Goal: Task Accomplishment & Management: Complete application form

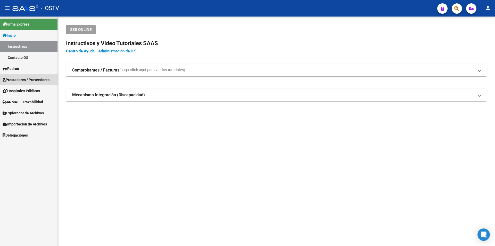
click at [30, 79] on span "Prestadores / Proveedores" at bounding box center [26, 80] width 47 height 6
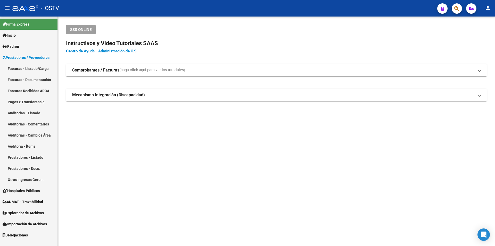
click at [44, 68] on link "Facturas - Listado/Carga" at bounding box center [29, 68] width 58 height 11
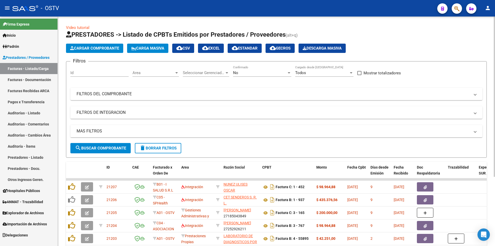
click at [105, 147] on span "search Buscar Comprobante" at bounding box center [100, 148] width 51 height 5
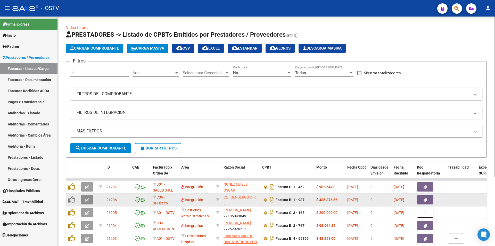
click at [87, 199] on icon "button" at bounding box center [87, 200] width 4 height 4
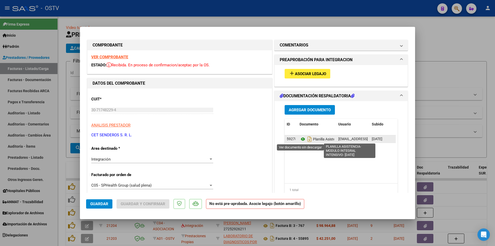
click at [300, 139] on icon at bounding box center [303, 139] width 7 height 6
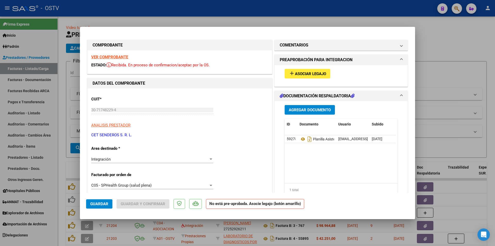
click at [65, 81] on div at bounding box center [247, 123] width 495 height 246
type input "$ 0,00"
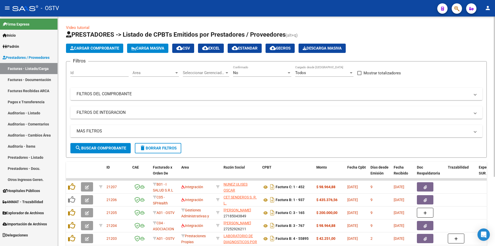
click at [104, 148] on span "search Buscar Comprobante" at bounding box center [100, 148] width 51 height 5
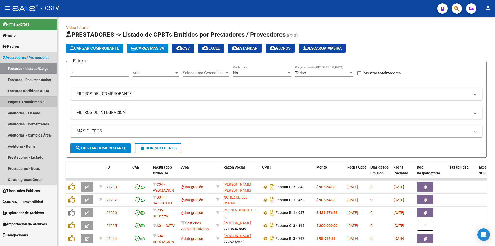
click at [16, 104] on link "Pagos x Transferencia" at bounding box center [29, 101] width 58 height 11
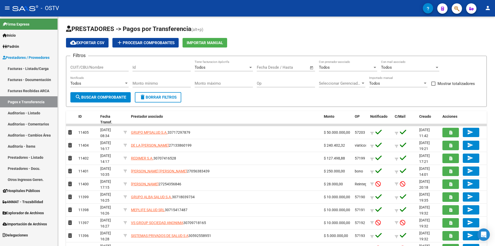
click at [27, 69] on link "Facturas - Listado/Carga" at bounding box center [29, 68] width 58 height 11
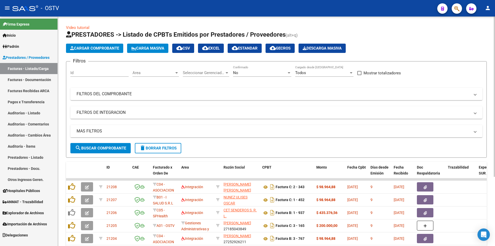
click at [250, 73] on div "No" at bounding box center [260, 72] width 54 height 5
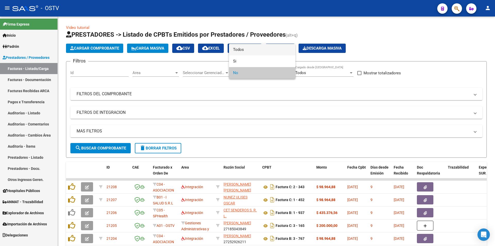
click at [249, 50] on span "Todos" at bounding box center [262, 50] width 58 height 12
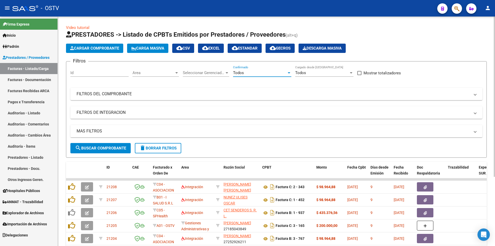
click at [110, 148] on span "search Buscar Comprobante" at bounding box center [100, 148] width 51 height 5
click at [103, 146] on span "search Buscar Comprobante" at bounding box center [100, 148] width 51 height 5
click at [100, 148] on span "search Buscar Comprobante" at bounding box center [100, 148] width 51 height 5
click at [105, 151] on button "search Buscar Comprobante" at bounding box center [100, 148] width 60 height 10
click at [99, 145] on button "search Buscar Comprobante" at bounding box center [100, 148] width 60 height 10
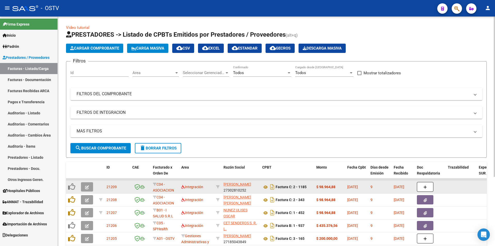
click at [80, 186] on datatable-body-cell at bounding box center [88, 187] width 18 height 13
click at [87, 188] on icon "button" at bounding box center [87, 187] width 4 height 4
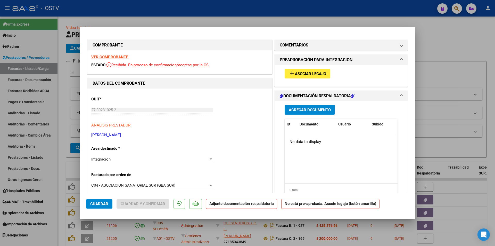
click at [62, 59] on div at bounding box center [247, 123] width 495 height 246
type input "$ 0,00"
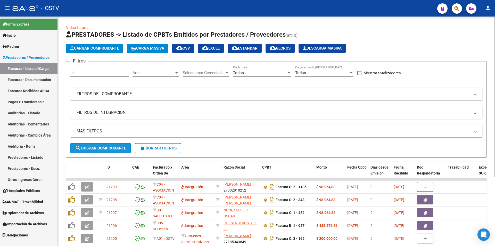
click at [104, 148] on span "search Buscar Comprobante" at bounding box center [100, 148] width 51 height 5
click at [105, 148] on span "search Buscar Comprobante" at bounding box center [100, 148] width 51 height 5
click at [101, 146] on span "search Buscar Comprobante" at bounding box center [100, 148] width 51 height 5
click at [102, 145] on button "search Buscar Comprobante" at bounding box center [100, 148] width 60 height 10
click at [103, 146] on span "search Buscar Comprobante" at bounding box center [100, 148] width 51 height 5
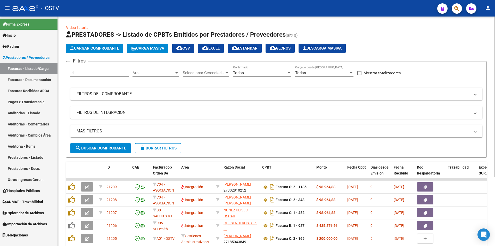
click at [101, 146] on span "search Buscar Comprobante" at bounding box center [100, 148] width 51 height 5
click at [104, 145] on button "search Buscar Comprobante" at bounding box center [100, 148] width 60 height 10
drag, startPoint x: 101, startPoint y: 151, endPoint x: 103, endPoint y: 149, distance: 3.7
click at [101, 151] on button "search Buscar Comprobante" at bounding box center [100, 148] width 60 height 10
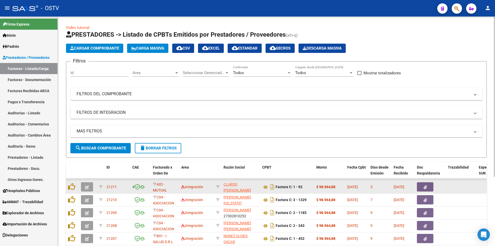
click at [87, 190] on button "button" at bounding box center [87, 186] width 12 height 9
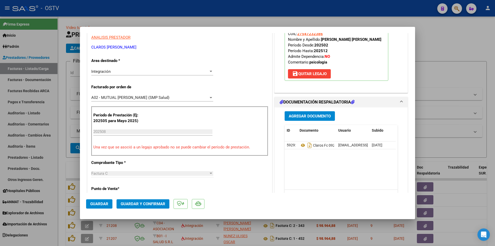
scroll to position [103, 0]
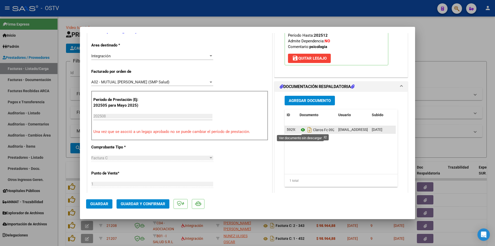
click at [300, 130] on icon at bounding box center [303, 130] width 7 height 6
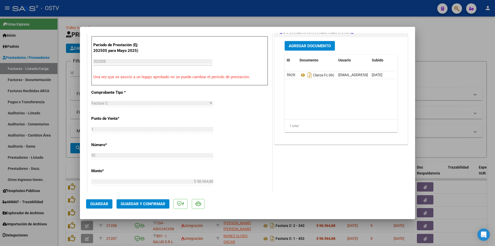
scroll to position [132, 0]
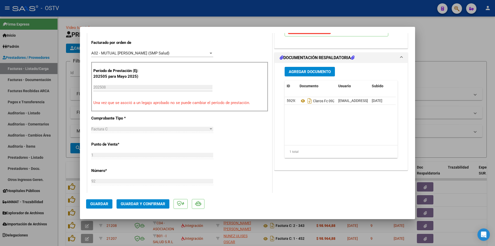
click at [61, 86] on div at bounding box center [247, 123] width 495 height 246
type input "$ 0,00"
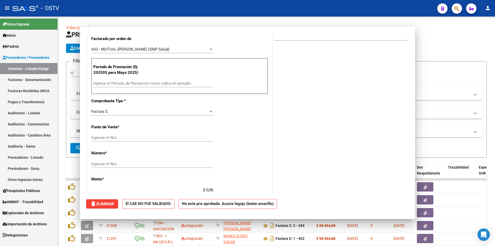
scroll to position [0, 0]
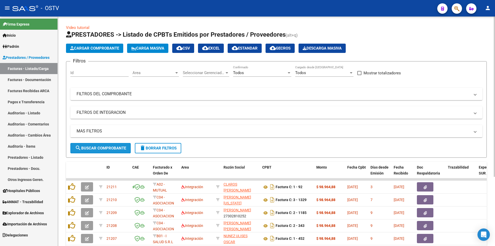
click at [105, 148] on span "search Buscar Comprobante" at bounding box center [100, 148] width 51 height 5
click at [93, 145] on button "search Buscar Comprobante" at bounding box center [100, 148] width 60 height 10
click at [100, 147] on span "search Buscar Comprobante" at bounding box center [100, 148] width 51 height 5
click at [101, 146] on span "search Buscar Comprobante" at bounding box center [100, 148] width 51 height 5
click at [102, 147] on span "search Buscar Comprobante" at bounding box center [100, 148] width 51 height 5
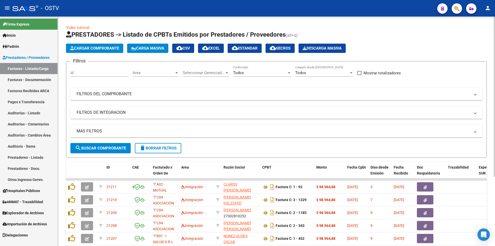
click at [102, 146] on span "search Buscar Comprobante" at bounding box center [100, 148] width 51 height 5
click at [103, 147] on span "search Buscar Comprobante" at bounding box center [100, 148] width 51 height 5
click at [103, 146] on span "search Buscar Comprobante" at bounding box center [100, 148] width 51 height 5
click at [106, 149] on span "search Buscar Comprobante" at bounding box center [100, 148] width 51 height 5
click at [106, 146] on span "search Buscar Comprobante" at bounding box center [100, 148] width 51 height 5
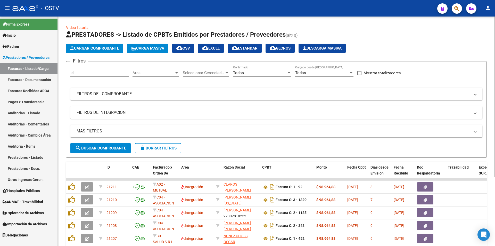
click at [100, 148] on span "search Buscar Comprobante" at bounding box center [100, 148] width 51 height 5
click at [100, 147] on span "search Buscar Comprobante" at bounding box center [100, 148] width 51 height 5
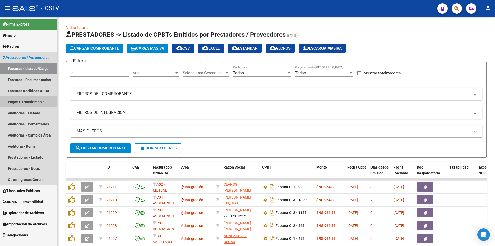
click at [35, 103] on link "Pagos x Transferencia" at bounding box center [29, 101] width 58 height 11
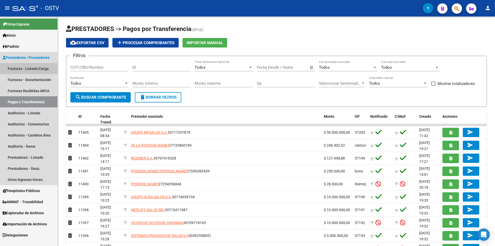
click at [47, 69] on link "Facturas - Listado/Carga" at bounding box center [29, 68] width 58 height 11
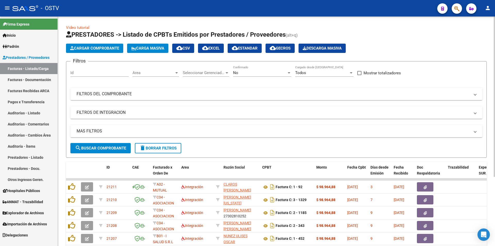
click at [264, 71] on div "No" at bounding box center [260, 72] width 54 height 5
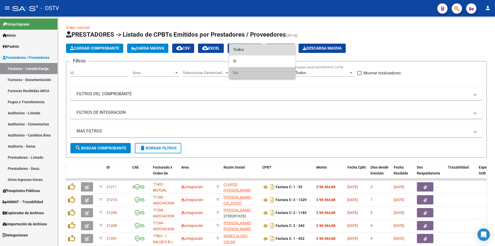
click at [258, 50] on span "Todos" at bounding box center [262, 50] width 58 height 12
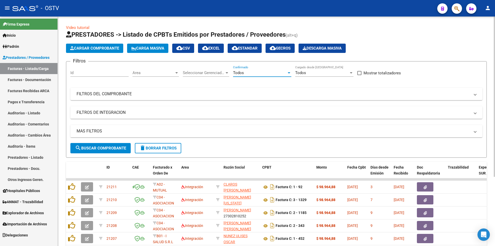
click at [103, 147] on span "search Buscar Comprobante" at bounding box center [100, 148] width 51 height 5
click at [105, 146] on span "search Buscar Comprobante" at bounding box center [100, 148] width 51 height 5
click at [104, 151] on button "search Buscar Comprobante" at bounding box center [100, 148] width 60 height 10
click at [104, 149] on span "search Buscar Comprobante" at bounding box center [100, 148] width 51 height 5
click at [105, 153] on button "search Buscar Comprobante" at bounding box center [100, 148] width 60 height 10
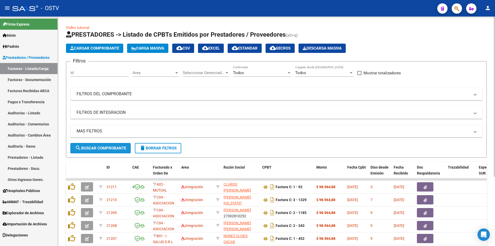
click at [104, 149] on span "search Buscar Comprobante" at bounding box center [100, 148] width 51 height 5
click at [105, 147] on span "search Buscar Comprobante" at bounding box center [100, 148] width 51 height 5
click at [103, 152] on button "search Buscar Comprobante" at bounding box center [100, 148] width 60 height 10
click at [102, 151] on button "search Buscar Comprobante" at bounding box center [100, 148] width 60 height 10
click at [105, 147] on span "search Buscar Comprobante" at bounding box center [100, 148] width 51 height 5
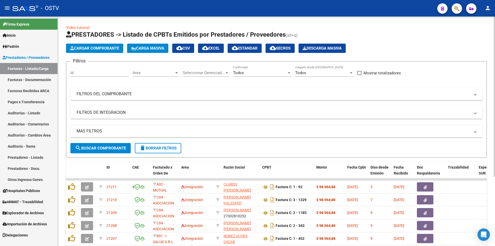
click at [101, 148] on span "search Buscar Comprobante" at bounding box center [100, 148] width 51 height 5
click at [104, 148] on span "search Buscar Comprobante" at bounding box center [100, 148] width 51 height 5
click at [102, 149] on span "search Buscar Comprobante" at bounding box center [100, 148] width 51 height 5
click at [28, 101] on link "Pagos x Transferencia" at bounding box center [29, 101] width 58 height 11
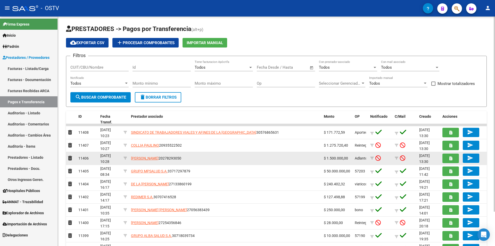
click at [218, 155] on datatable-body-cell "[PERSON_NAME] 20278293050" at bounding box center [225, 158] width 193 height 13
click at [157, 159] on span "[PERSON_NAME]" at bounding box center [145, 158] width 28 height 4
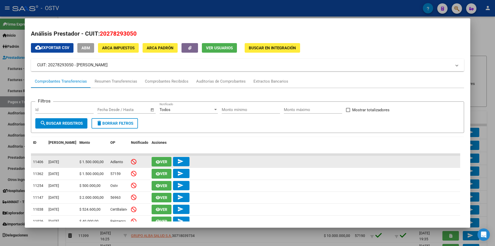
click at [159, 163] on icon "button" at bounding box center [158, 162] width 4 height 4
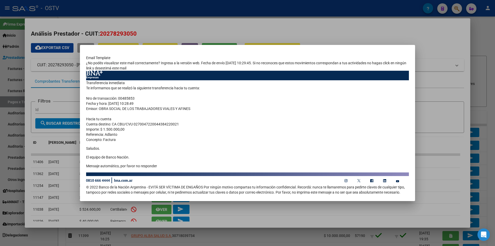
click at [230, 31] on div at bounding box center [247, 123] width 495 height 246
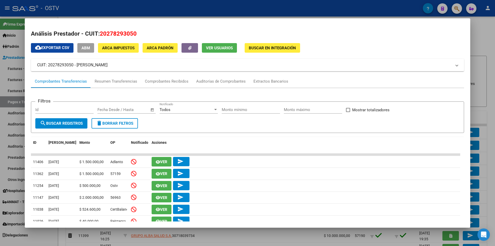
click at [223, 10] on div at bounding box center [247, 123] width 495 height 246
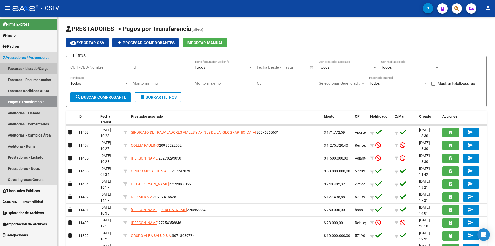
click at [32, 67] on link "Facturas - Listado/Carga" at bounding box center [29, 68] width 58 height 11
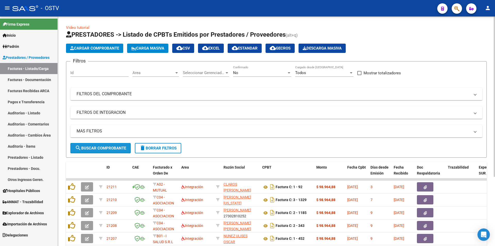
click at [101, 151] on button "search Buscar Comprobante" at bounding box center [100, 148] width 60 height 10
click at [104, 148] on span "search Buscar Comprobante" at bounding box center [100, 148] width 51 height 5
click at [103, 148] on span "search Buscar Comprobante" at bounding box center [100, 148] width 51 height 5
click at [266, 75] on div "No Confirmado" at bounding box center [262, 70] width 58 height 11
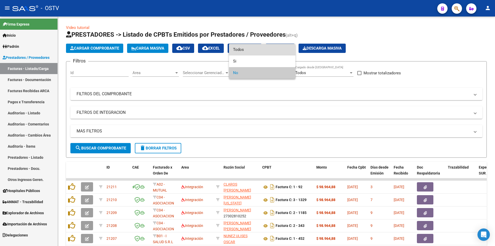
click at [262, 51] on span "Todos" at bounding box center [262, 50] width 58 height 12
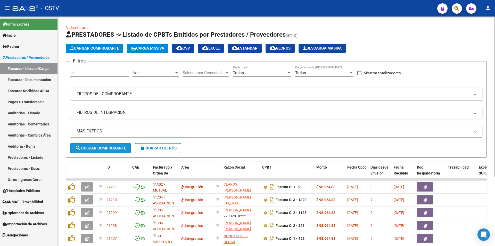
click at [117, 147] on span "search Buscar Comprobante" at bounding box center [100, 148] width 51 height 5
click at [88, 144] on button "search Buscar Comprobante" at bounding box center [100, 148] width 60 height 10
click at [102, 144] on button "search Buscar Comprobante" at bounding box center [100, 148] width 60 height 10
click at [105, 149] on span "search Buscar Comprobante" at bounding box center [100, 148] width 51 height 5
click at [106, 148] on span "search Buscar Comprobante" at bounding box center [100, 148] width 51 height 5
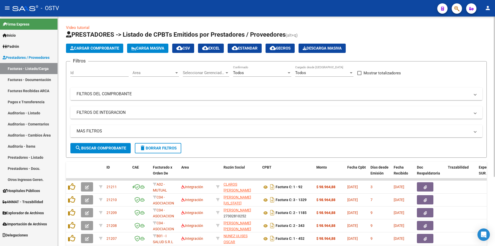
click at [103, 147] on span "search Buscar Comprobante" at bounding box center [100, 148] width 51 height 5
click at [100, 151] on button "search Buscar Comprobante" at bounding box center [100, 148] width 60 height 10
click at [103, 145] on button "search Buscar Comprobante" at bounding box center [100, 148] width 60 height 10
click at [107, 146] on span "search Buscar Comprobante" at bounding box center [100, 148] width 51 height 5
click at [104, 145] on button "search Buscar Comprobante" at bounding box center [100, 148] width 60 height 10
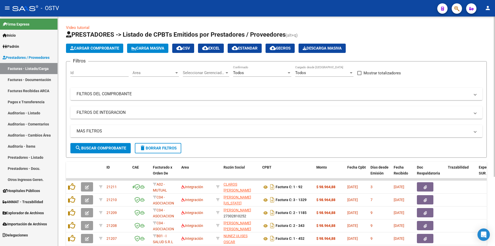
click at [103, 146] on span "search Buscar Comprobante" at bounding box center [100, 148] width 51 height 5
click at [102, 143] on button "search Buscar Comprobante" at bounding box center [100, 148] width 60 height 10
click at [101, 145] on button "search Buscar Comprobante" at bounding box center [100, 148] width 60 height 10
click at [107, 150] on span "search Buscar Comprobante" at bounding box center [100, 148] width 51 height 5
drag, startPoint x: 111, startPoint y: 147, endPoint x: 123, endPoint y: 117, distance: 31.9
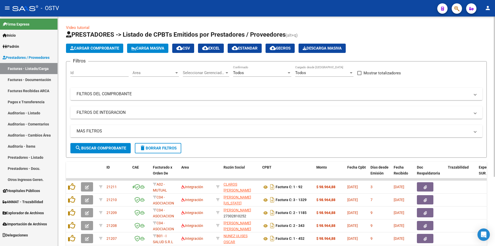
click at [111, 147] on span "search Buscar Comprobante" at bounding box center [100, 148] width 51 height 5
click at [105, 144] on button "search Buscar Comprobante" at bounding box center [100, 148] width 60 height 10
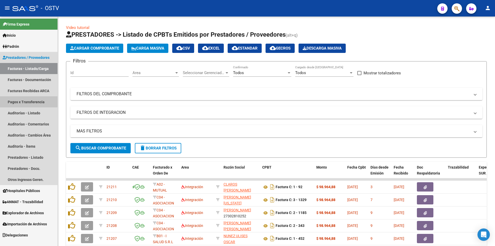
click at [25, 100] on link "Pagos x Transferencia" at bounding box center [29, 101] width 58 height 11
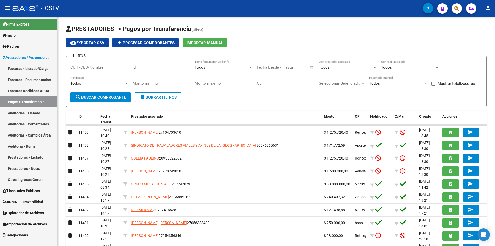
click at [44, 70] on link "Facturas - Listado/Carga" at bounding box center [29, 68] width 58 height 11
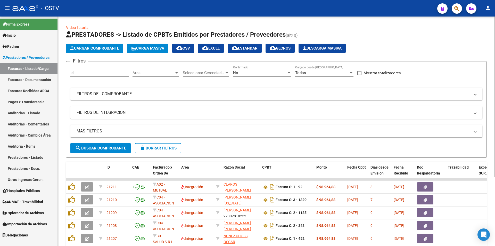
click at [259, 71] on div "No" at bounding box center [260, 72] width 54 height 5
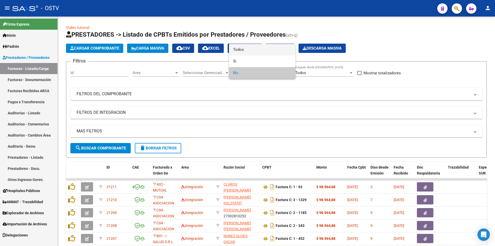
click at [255, 51] on span "Todos" at bounding box center [262, 50] width 58 height 12
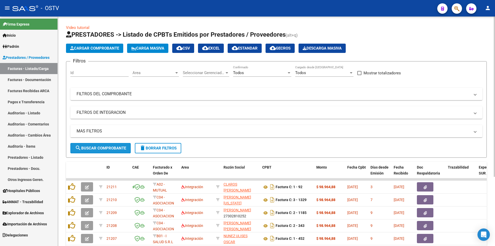
click at [112, 148] on span "search Buscar Comprobante" at bounding box center [100, 148] width 51 height 5
click at [88, 152] on button "search Buscar Comprobante" at bounding box center [100, 148] width 60 height 10
click at [109, 148] on span "search Buscar Comprobante" at bounding box center [100, 148] width 51 height 5
click at [108, 149] on span "search Buscar Comprobante" at bounding box center [100, 148] width 51 height 5
click at [101, 145] on button "search Buscar Comprobante" at bounding box center [100, 148] width 60 height 10
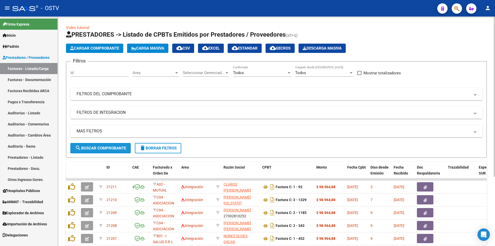
click at [101, 145] on button "search Buscar Comprobante" at bounding box center [100, 148] width 60 height 10
click at [103, 146] on span "search Buscar Comprobante" at bounding box center [100, 148] width 51 height 5
click at [103, 149] on span "search Buscar Comprobante" at bounding box center [100, 148] width 51 height 5
click at [103, 148] on span "search Buscar Comprobante" at bounding box center [100, 148] width 51 height 5
click at [102, 146] on span "search Buscar Comprobante" at bounding box center [100, 148] width 51 height 5
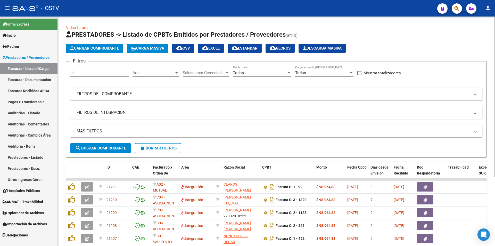
click at [103, 148] on span "search Buscar Comprobante" at bounding box center [100, 148] width 51 height 5
click at [107, 151] on button "search Buscar Comprobante" at bounding box center [100, 148] width 60 height 10
click at [104, 146] on span "search Buscar Comprobante" at bounding box center [100, 148] width 51 height 5
click at [100, 146] on span "search Buscar Comprobante" at bounding box center [100, 148] width 51 height 5
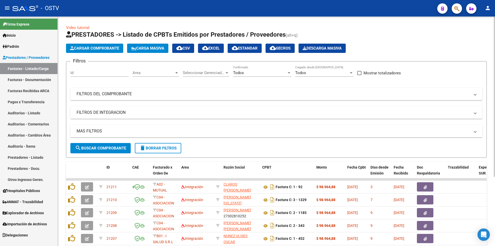
click at [100, 146] on span "search Buscar Comprobante" at bounding box center [100, 148] width 51 height 5
click at [87, 147] on span "search Buscar Comprobante" at bounding box center [100, 148] width 51 height 5
click at [101, 148] on span "search Buscar Comprobante" at bounding box center [100, 148] width 51 height 5
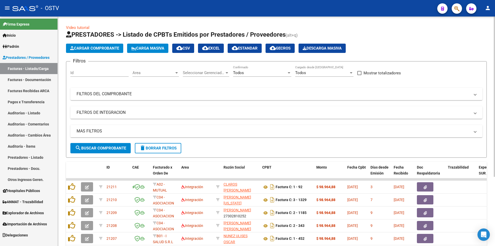
click at [106, 147] on span "search Buscar Comprobante" at bounding box center [100, 148] width 51 height 5
click at [104, 148] on span "search Buscar Comprobante" at bounding box center [100, 148] width 51 height 5
click at [102, 146] on span "search Buscar Comprobante" at bounding box center [100, 148] width 51 height 5
click at [104, 145] on button "search Buscar Comprobante" at bounding box center [100, 148] width 60 height 10
click at [103, 148] on span "search Buscar Comprobante" at bounding box center [100, 148] width 51 height 5
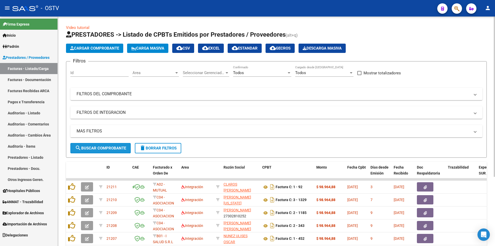
click at [104, 146] on span "search Buscar Comprobante" at bounding box center [100, 148] width 51 height 5
click at [103, 148] on span "search Buscar Comprobante" at bounding box center [100, 148] width 51 height 5
click at [102, 146] on span "search Buscar Comprobante" at bounding box center [100, 148] width 51 height 5
click at [99, 151] on button "search Buscar Comprobante" at bounding box center [100, 148] width 60 height 10
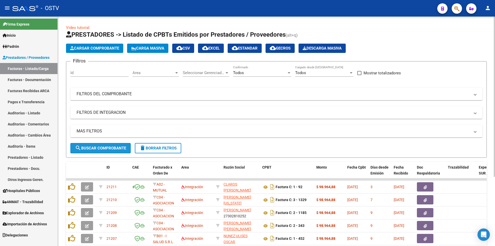
click at [102, 146] on span "search Buscar Comprobante" at bounding box center [100, 148] width 51 height 5
click at [105, 147] on span "search Buscar Comprobante" at bounding box center [100, 148] width 51 height 5
click at [103, 145] on button "search Buscar Comprobante" at bounding box center [100, 148] width 60 height 10
click at [102, 143] on button "search Buscar Comprobante" at bounding box center [100, 148] width 60 height 10
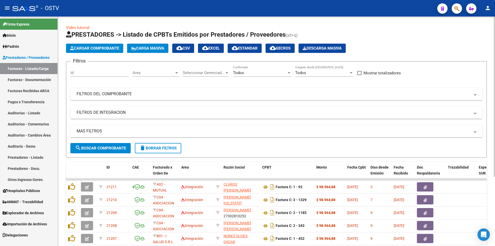
click at [102, 145] on button "search Buscar Comprobante" at bounding box center [100, 148] width 60 height 10
click at [101, 146] on span "search Buscar Comprobante" at bounding box center [100, 148] width 51 height 5
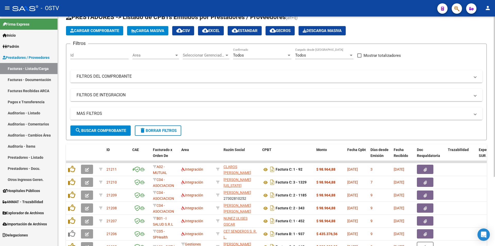
scroll to position [26, 0]
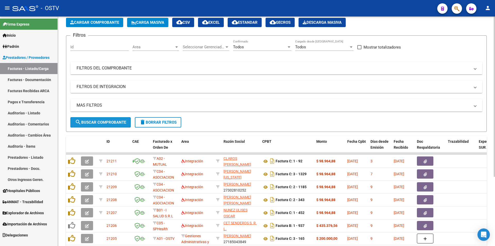
click at [104, 121] on span "search Buscar Comprobante" at bounding box center [100, 122] width 51 height 5
click at [96, 122] on span "search Buscar Comprobante" at bounding box center [100, 122] width 51 height 5
click at [100, 121] on span "search Buscar Comprobante" at bounding box center [100, 122] width 51 height 5
click at [102, 121] on span "search Buscar Comprobante" at bounding box center [100, 122] width 51 height 5
click at [103, 121] on span "search Buscar Comprobante" at bounding box center [100, 122] width 51 height 5
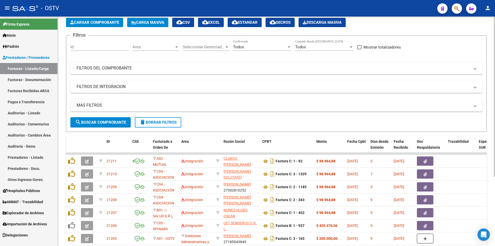
click at [103, 121] on span "search Buscar Comprobante" at bounding box center [100, 122] width 51 height 5
click at [104, 121] on span "search Buscar Comprobante" at bounding box center [100, 122] width 51 height 5
click at [102, 121] on span "search Buscar Comprobante" at bounding box center [100, 122] width 51 height 5
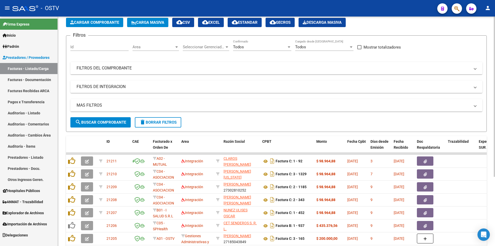
click at [97, 124] on span "search Buscar Comprobante" at bounding box center [100, 122] width 51 height 5
click at [99, 120] on span "search Buscar Comprobante" at bounding box center [100, 122] width 51 height 5
click at [103, 121] on span "search Buscar Comprobante" at bounding box center [100, 122] width 51 height 5
click at [103, 123] on span "search Buscar Comprobante" at bounding box center [100, 122] width 51 height 5
click at [95, 125] on button "search Buscar Comprobante" at bounding box center [100, 122] width 60 height 10
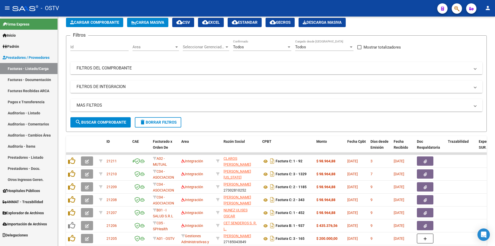
click at [29, 100] on link "Pagos x Transferencia" at bounding box center [29, 101] width 58 height 11
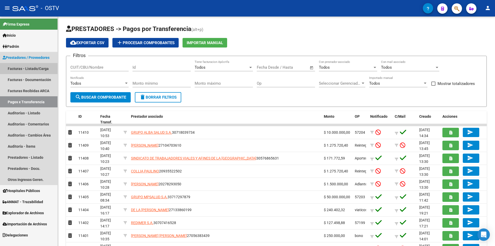
click at [29, 70] on link "Facturas - Listado/Carga" at bounding box center [29, 68] width 58 height 11
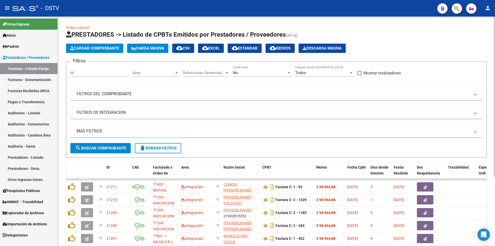
click at [100, 146] on span "search Buscar Comprobante" at bounding box center [100, 148] width 51 height 5
click at [107, 153] on button "search Buscar Comprobante" at bounding box center [100, 148] width 60 height 10
click at [104, 149] on span "search Buscar Comprobante" at bounding box center [100, 148] width 51 height 5
click at [102, 146] on span "search Buscar Comprobante" at bounding box center [100, 148] width 51 height 5
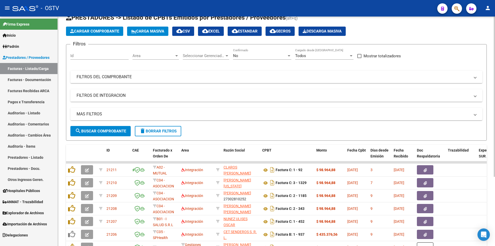
scroll to position [26, 0]
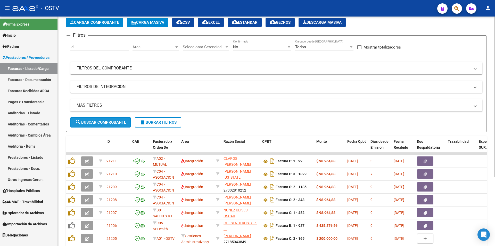
click at [103, 124] on span "search Buscar Comprobante" at bounding box center [100, 122] width 51 height 5
click at [102, 123] on span "search Buscar Comprobante" at bounding box center [100, 122] width 51 height 5
click at [103, 121] on span "search Buscar Comprobante" at bounding box center [100, 122] width 51 height 5
click at [102, 120] on span "search Buscar Comprobante" at bounding box center [100, 122] width 51 height 5
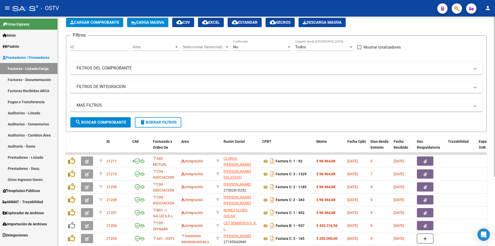
click at [102, 120] on span "search Buscar Comprobante" at bounding box center [100, 122] width 51 height 5
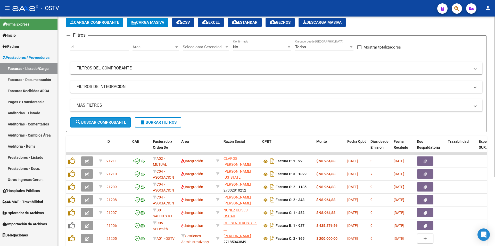
click at [102, 120] on span "search Buscar Comprobante" at bounding box center [100, 122] width 51 height 5
click at [102, 121] on span "search Buscar Comprobante" at bounding box center [100, 122] width 51 height 5
click at [106, 121] on span "search Buscar Comprobante" at bounding box center [100, 122] width 51 height 5
click at [101, 122] on span "search Buscar Comprobante" at bounding box center [100, 122] width 51 height 5
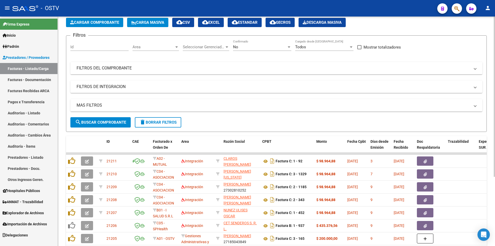
click at [103, 120] on span "search Buscar Comprobante" at bounding box center [100, 122] width 51 height 5
click at [103, 122] on span "search Buscar Comprobante" at bounding box center [100, 122] width 51 height 5
click at [102, 123] on span "search Buscar Comprobante" at bounding box center [100, 122] width 51 height 5
click at [252, 43] on div "No Confirmado" at bounding box center [262, 45] width 58 height 11
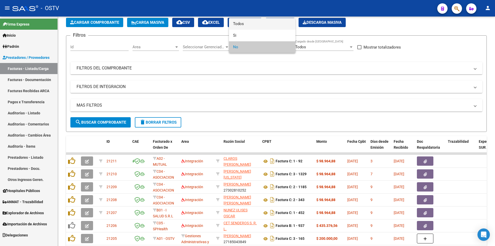
click at [247, 27] on span "Todos" at bounding box center [262, 24] width 58 height 12
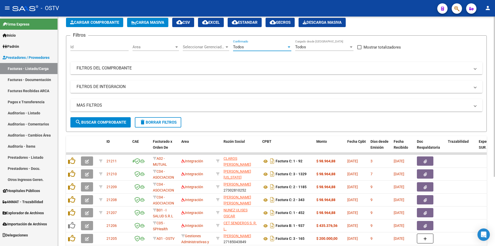
click at [103, 120] on span "search Buscar Comprobante" at bounding box center [100, 122] width 51 height 5
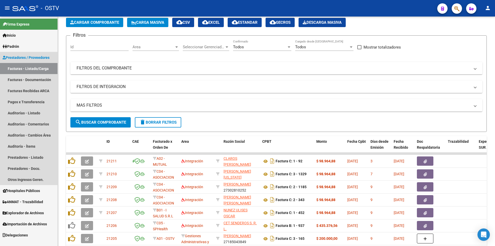
click at [31, 66] on link "Facturas - Listado/Carga" at bounding box center [29, 68] width 58 height 11
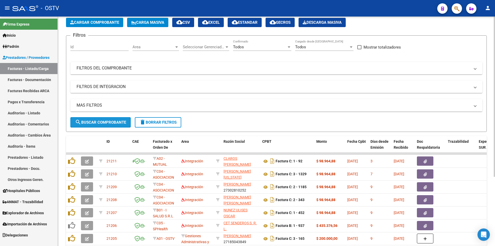
click at [101, 121] on span "search Buscar Comprobante" at bounding box center [100, 122] width 51 height 5
click at [102, 121] on span "search Buscar Comprobante" at bounding box center [100, 122] width 51 height 5
click at [104, 120] on span "search Buscar Comprobante" at bounding box center [100, 122] width 51 height 5
click at [103, 119] on button "search Buscar Comprobante" at bounding box center [100, 122] width 60 height 10
click at [102, 120] on span "search Buscar Comprobante" at bounding box center [100, 122] width 51 height 5
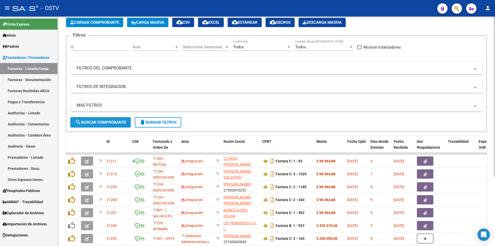
click at [102, 120] on span "search Buscar Comprobante" at bounding box center [100, 122] width 51 height 5
click at [103, 122] on span "search Buscar Comprobante" at bounding box center [100, 122] width 51 height 5
click at [103, 119] on button "search Buscar Comprobante" at bounding box center [100, 122] width 60 height 10
click at [100, 120] on span "search Buscar Comprobante" at bounding box center [100, 122] width 51 height 5
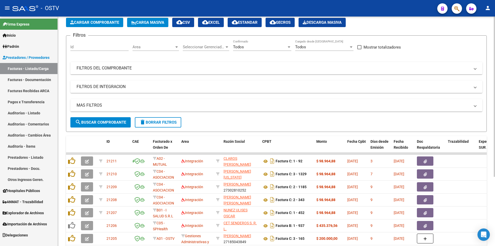
click at [104, 120] on span "search Buscar Comprobante" at bounding box center [100, 122] width 51 height 5
click at [104, 123] on span "search Buscar Comprobante" at bounding box center [100, 122] width 51 height 5
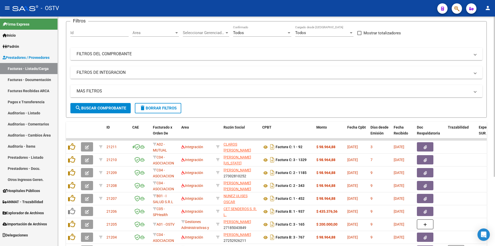
scroll to position [52, 0]
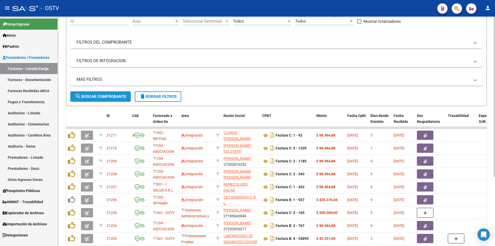
click at [103, 97] on span "search Buscar Comprobante" at bounding box center [100, 96] width 51 height 5
click at [103, 98] on span "search Buscar Comprobante" at bounding box center [100, 96] width 51 height 5
click at [101, 94] on span "search Buscar Comprobante" at bounding box center [100, 96] width 51 height 5
click at [101, 95] on span "search Buscar Comprobante" at bounding box center [100, 96] width 51 height 5
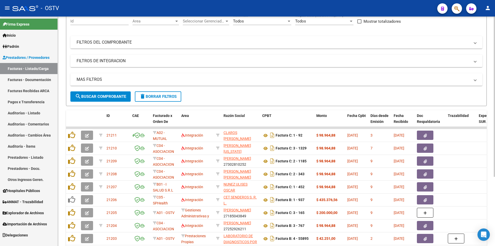
click at [103, 95] on span "search Buscar Comprobante" at bounding box center [100, 96] width 51 height 5
click at [105, 94] on span "search Buscar Comprobante" at bounding box center [100, 96] width 51 height 5
click at [104, 95] on span "search Buscar Comprobante" at bounding box center [100, 96] width 51 height 5
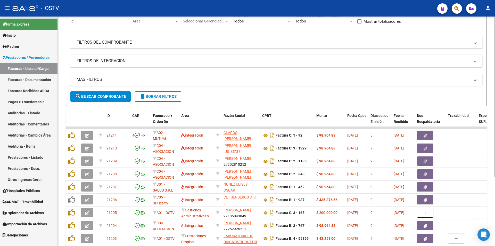
click at [103, 94] on span "search Buscar Comprobante" at bounding box center [100, 96] width 51 height 5
click at [103, 96] on span "search Buscar Comprobante" at bounding box center [100, 96] width 51 height 5
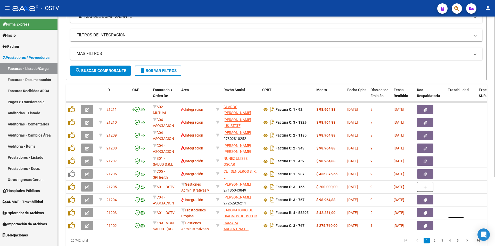
scroll to position [99, 0]
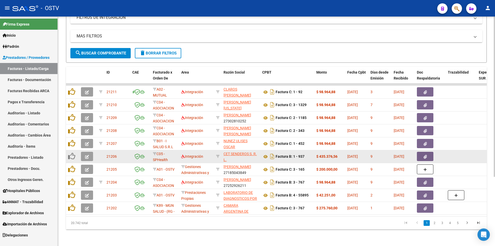
click at [85, 152] on button "button" at bounding box center [87, 156] width 12 height 9
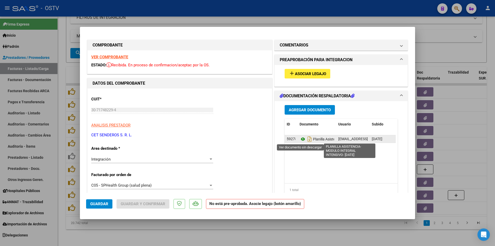
click at [300, 137] on icon at bounding box center [303, 139] width 7 height 6
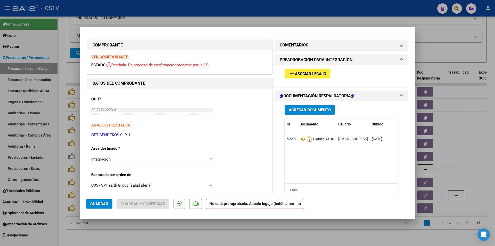
click at [61, 67] on div at bounding box center [247, 123] width 495 height 246
type input "$ 0,00"
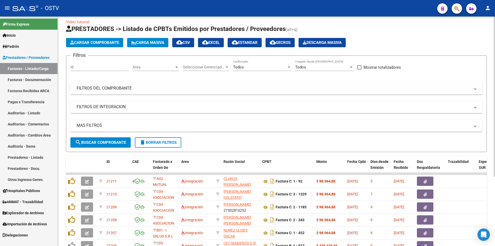
scroll to position [0, 0]
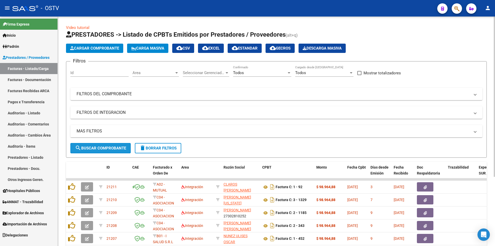
click at [100, 149] on span "search Buscar Comprobante" at bounding box center [100, 148] width 51 height 5
click at [103, 145] on button "search Buscar Comprobante" at bounding box center [100, 148] width 60 height 10
click at [106, 149] on span "search Buscar Comprobante" at bounding box center [100, 148] width 51 height 5
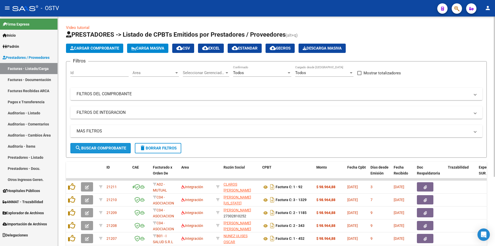
click at [101, 146] on span "search Buscar Comprobante" at bounding box center [100, 148] width 51 height 5
click at [102, 145] on button "search Buscar Comprobante" at bounding box center [100, 148] width 60 height 10
click at [103, 146] on span "search Buscar Comprobante" at bounding box center [100, 148] width 51 height 5
click at [103, 145] on button "search Buscar Comprobante" at bounding box center [100, 148] width 60 height 10
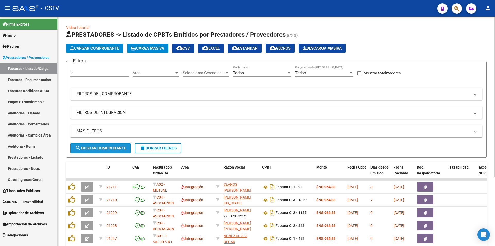
click at [104, 146] on span "search Buscar Comprobante" at bounding box center [100, 148] width 51 height 5
click at [107, 145] on button "search Buscar Comprobante" at bounding box center [100, 148] width 60 height 10
click at [102, 146] on span "search Buscar Comprobante" at bounding box center [100, 148] width 51 height 5
click at [104, 145] on button "search Buscar Comprobante" at bounding box center [100, 148] width 60 height 10
click at [103, 146] on span "search Buscar Comprobante" at bounding box center [100, 148] width 51 height 5
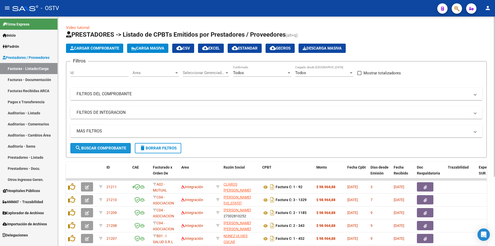
click at [100, 147] on span "search Buscar Comprobante" at bounding box center [100, 148] width 51 height 5
click at [101, 147] on span "search Buscar Comprobante" at bounding box center [100, 148] width 51 height 5
click at [105, 146] on span "search Buscar Comprobante" at bounding box center [100, 148] width 51 height 5
click at [102, 146] on span "search Buscar Comprobante" at bounding box center [100, 148] width 51 height 5
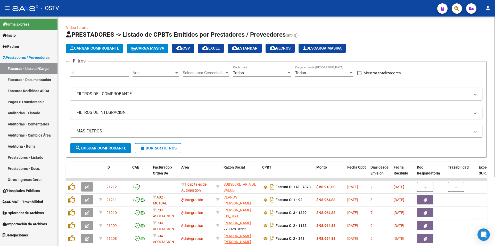
click at [102, 147] on span "search Buscar Comprobante" at bounding box center [100, 148] width 51 height 5
click at [105, 147] on span "search Buscar Comprobante" at bounding box center [100, 148] width 51 height 5
click at [103, 149] on span "search Buscar Comprobante" at bounding box center [100, 148] width 51 height 5
click at [103, 147] on span "search Buscar Comprobante" at bounding box center [100, 148] width 51 height 5
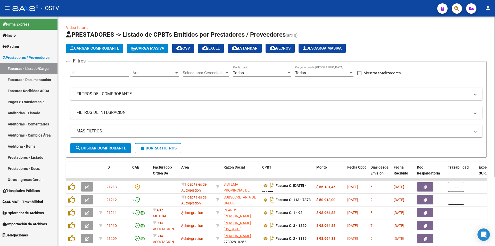
click at [102, 146] on span "search Buscar Comprobante" at bounding box center [100, 148] width 51 height 5
click at [102, 148] on span "search Buscar Comprobante" at bounding box center [100, 148] width 51 height 5
click at [97, 145] on button "search Buscar Comprobante" at bounding box center [100, 148] width 60 height 10
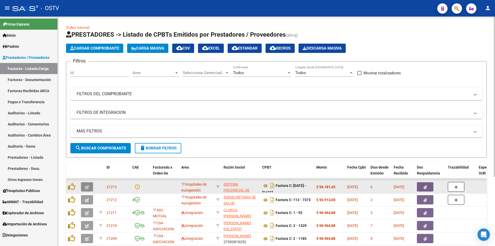
click at [90, 187] on button "button" at bounding box center [87, 186] width 12 height 9
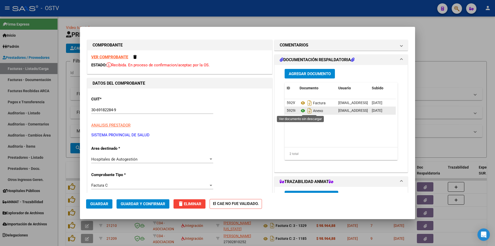
click at [302, 110] on icon at bounding box center [303, 111] width 7 height 6
click at [60, 72] on div at bounding box center [247, 123] width 495 height 246
type input "$ 0,00"
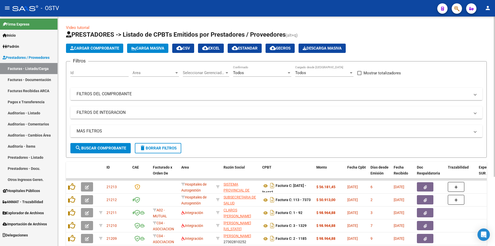
click at [102, 146] on span "search Buscar Comprobante" at bounding box center [100, 148] width 51 height 5
click at [102, 145] on button "search Buscar Comprobante" at bounding box center [100, 148] width 60 height 10
click at [102, 146] on span "search Buscar Comprobante" at bounding box center [100, 148] width 51 height 5
click at [103, 146] on span "search Buscar Comprobante" at bounding box center [100, 148] width 51 height 5
click at [99, 150] on span "search Buscar Comprobante" at bounding box center [100, 148] width 51 height 5
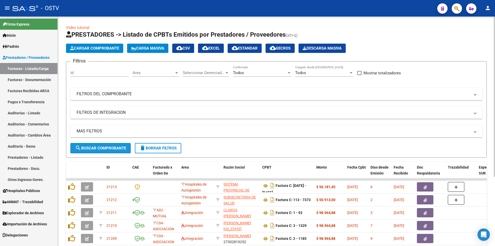
click at [101, 149] on span "search Buscar Comprobante" at bounding box center [100, 148] width 51 height 5
click at [104, 146] on span "search Buscar Comprobante" at bounding box center [100, 148] width 51 height 5
click at [102, 147] on span "search Buscar Comprobante" at bounding box center [100, 148] width 51 height 5
click at [102, 148] on span "search Buscar Comprobante" at bounding box center [100, 148] width 51 height 5
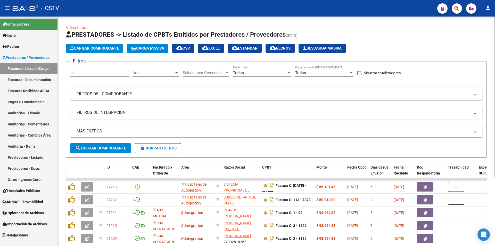
click at [102, 147] on span "search Buscar Comprobante" at bounding box center [100, 148] width 51 height 5
click at [101, 148] on span "search Buscar Comprobante" at bounding box center [100, 148] width 51 height 5
click at [101, 147] on span "search Buscar Comprobante" at bounding box center [100, 148] width 51 height 5
click at [100, 143] on button "search Buscar Comprobante" at bounding box center [100, 148] width 60 height 10
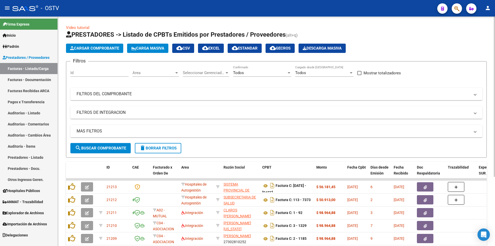
click at [102, 148] on span "search Buscar Comprobante" at bounding box center [100, 148] width 51 height 5
click at [106, 144] on button "search Buscar Comprobante" at bounding box center [100, 148] width 60 height 10
click at [101, 149] on span "search Buscar Comprobante" at bounding box center [100, 148] width 51 height 5
click at [112, 148] on span "search Buscar Comprobante" at bounding box center [100, 148] width 51 height 5
click at [99, 150] on span "search Buscar Comprobante" at bounding box center [100, 148] width 51 height 5
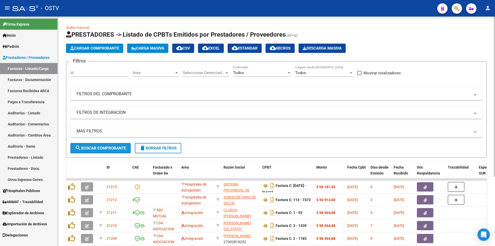
click at [100, 151] on button "search Buscar Comprobante" at bounding box center [100, 148] width 60 height 10
click at [103, 147] on span "search Buscar Comprobante" at bounding box center [100, 148] width 51 height 5
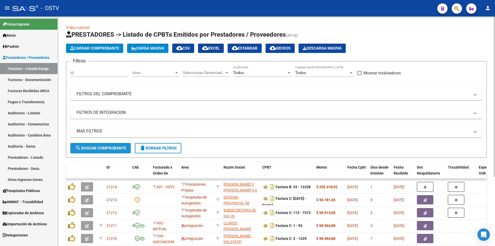
click at [103, 147] on span "search Buscar Comprobante" at bounding box center [100, 148] width 51 height 5
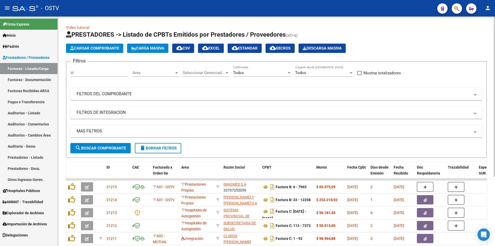
click at [106, 147] on span "search Buscar Comprobante" at bounding box center [100, 148] width 51 height 5
click at [105, 144] on button "search Buscar Comprobante" at bounding box center [100, 148] width 60 height 10
click at [102, 148] on span "search Buscar Comprobante" at bounding box center [100, 148] width 51 height 5
click at [105, 148] on span "search Buscar Comprobante" at bounding box center [100, 148] width 51 height 5
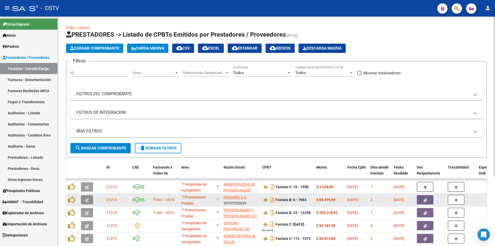
click at [86, 198] on span "button" at bounding box center [87, 199] width 4 height 5
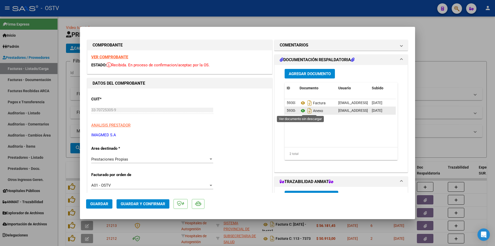
click at [300, 110] on icon at bounding box center [303, 111] width 7 height 6
click at [63, 138] on div at bounding box center [247, 123] width 495 height 246
type input "$ 0,00"
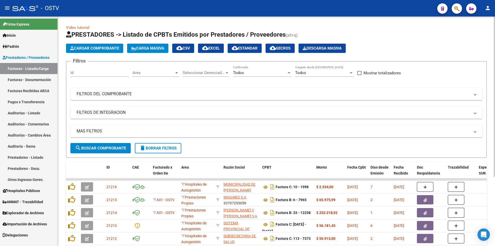
click at [102, 146] on span "search Buscar Comprobante" at bounding box center [100, 148] width 51 height 5
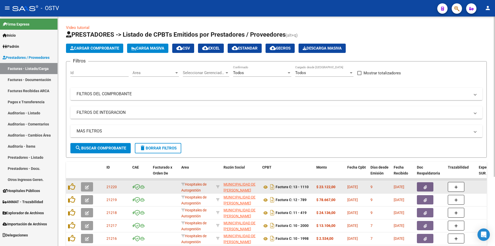
click at [90, 185] on button "button" at bounding box center [87, 186] width 12 height 9
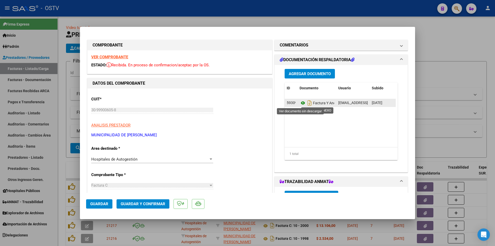
click at [300, 103] on icon at bounding box center [303, 103] width 7 height 6
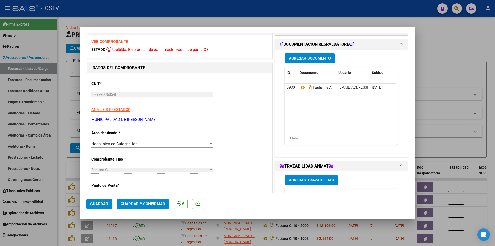
scroll to position [52, 0]
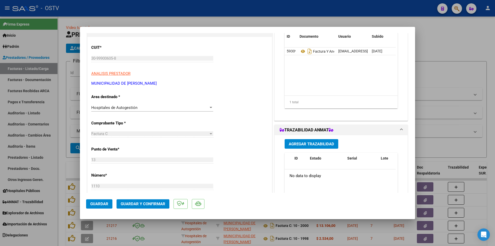
click at [62, 62] on div at bounding box center [247, 123] width 495 height 246
type input "$ 0,00"
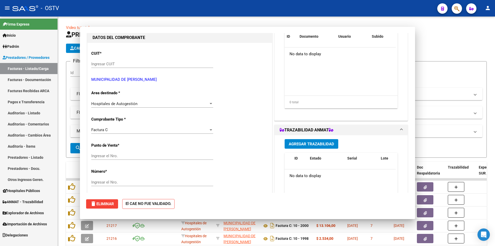
scroll to position [0, 0]
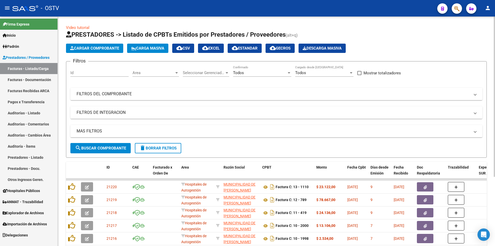
click at [98, 146] on span "search Buscar Comprobante" at bounding box center [100, 148] width 51 height 5
click at [100, 146] on span "search Buscar Comprobante" at bounding box center [100, 148] width 51 height 5
click at [107, 145] on button "search Buscar Comprobante" at bounding box center [100, 148] width 60 height 10
click at [107, 149] on span "search Buscar Comprobante" at bounding box center [100, 148] width 51 height 5
click at [105, 149] on span "search Buscar Comprobante" at bounding box center [100, 148] width 51 height 5
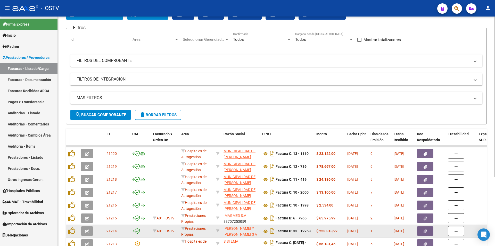
scroll to position [99, 0]
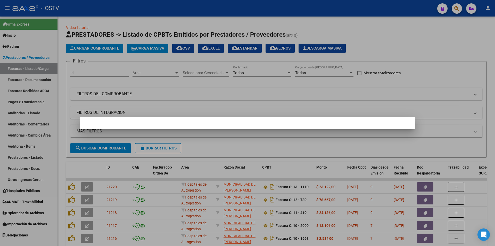
scroll to position [99, 0]
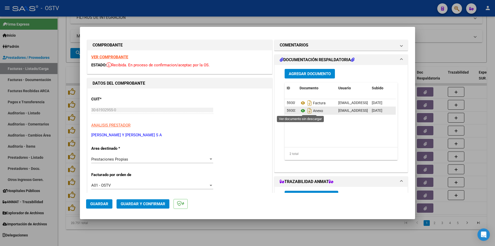
click at [300, 111] on icon at bounding box center [303, 111] width 7 height 6
click at [63, 55] on div at bounding box center [247, 123] width 495 height 246
type input "$ 0,00"
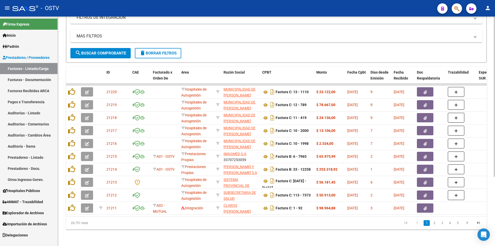
click at [108, 51] on span "search Buscar Comprobante" at bounding box center [100, 53] width 51 height 5
click at [101, 52] on button "search Buscar Comprobante" at bounding box center [100, 53] width 60 height 10
click at [111, 51] on span "search Buscar Comprobante" at bounding box center [100, 53] width 51 height 5
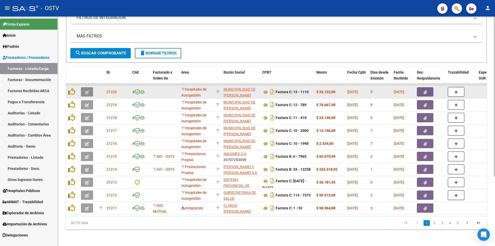
click at [84, 88] on button "button" at bounding box center [87, 91] width 12 height 9
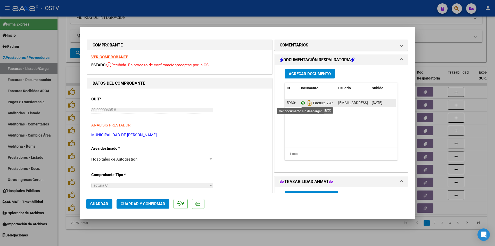
click at [301, 101] on icon at bounding box center [303, 103] width 7 height 6
click at [62, 128] on div at bounding box center [247, 123] width 495 height 246
type input "$ 0,00"
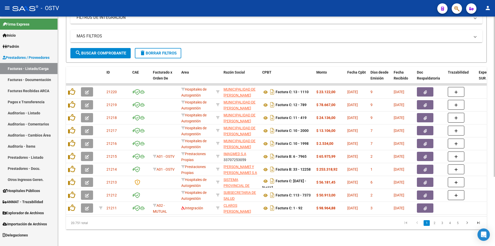
click at [104, 51] on span "search Buscar Comprobante" at bounding box center [100, 53] width 51 height 5
click at [103, 48] on button "search Buscar Comprobante" at bounding box center [100, 53] width 60 height 10
click at [101, 51] on span "search Buscar Comprobante" at bounding box center [100, 53] width 51 height 5
click at [102, 51] on span "search Buscar Comprobante" at bounding box center [100, 53] width 51 height 5
click at [104, 51] on span "search Buscar Comprobante" at bounding box center [100, 53] width 51 height 5
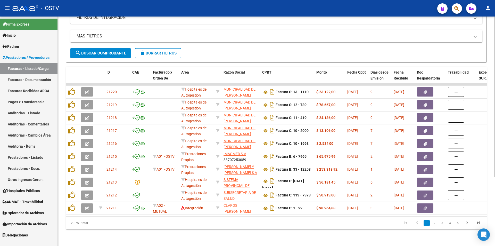
click at [101, 51] on span "search Buscar Comprobante" at bounding box center [100, 53] width 51 height 5
click at [105, 48] on button "search Buscar Comprobante" at bounding box center [100, 53] width 60 height 10
click at [103, 51] on span "search Buscar Comprobante" at bounding box center [100, 53] width 51 height 5
click at [102, 51] on span "search Buscar Comprobante" at bounding box center [100, 53] width 51 height 5
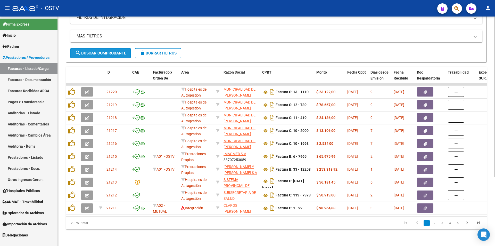
click at [103, 51] on span "search Buscar Comprobante" at bounding box center [100, 53] width 51 height 5
click at [104, 51] on span "search Buscar Comprobante" at bounding box center [100, 53] width 51 height 5
click at [103, 51] on span "search Buscar Comprobante" at bounding box center [100, 53] width 51 height 5
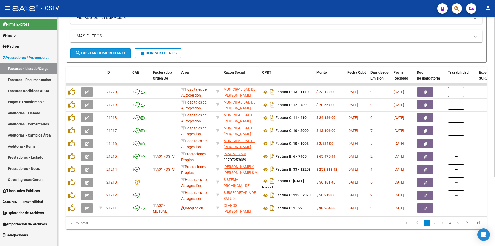
click at [103, 51] on span "search Buscar Comprobante" at bounding box center [100, 53] width 51 height 5
click at [105, 51] on span "search Buscar Comprobante" at bounding box center [100, 53] width 51 height 5
click at [102, 51] on span "search Buscar Comprobante" at bounding box center [100, 53] width 51 height 5
click at [102, 48] on button "search Buscar Comprobante" at bounding box center [100, 53] width 60 height 10
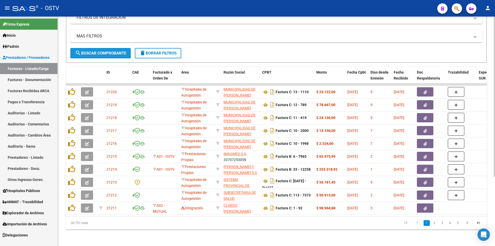
click at [102, 48] on button "search Buscar Comprobante" at bounding box center [100, 53] width 60 height 10
click at [104, 48] on button "search Buscar Comprobante" at bounding box center [100, 53] width 60 height 10
click at [102, 51] on span "search Buscar Comprobante" at bounding box center [100, 53] width 51 height 5
click at [104, 48] on button "search Buscar Comprobante" at bounding box center [100, 53] width 60 height 10
click at [102, 51] on span "search Buscar Comprobante" at bounding box center [100, 53] width 51 height 5
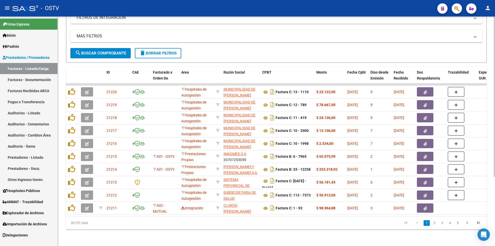
click at [105, 51] on span "search Buscar Comprobante" at bounding box center [100, 53] width 51 height 5
click at [99, 51] on span "search Buscar Comprobante" at bounding box center [100, 53] width 51 height 5
click at [101, 48] on button "search Buscar Comprobante" at bounding box center [100, 53] width 60 height 10
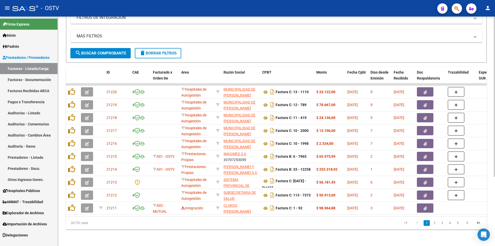
click at [101, 51] on span "search Buscar Comprobante" at bounding box center [100, 53] width 51 height 5
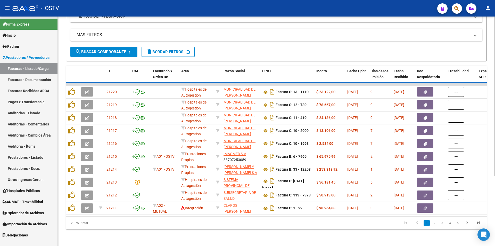
click at [101, 50] on span "search Buscar Comprobante" at bounding box center [100, 52] width 51 height 5
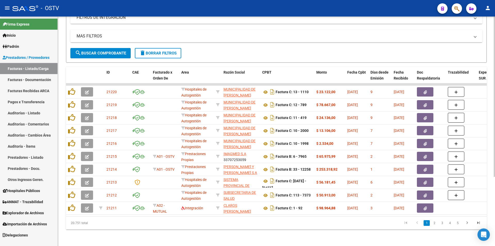
click at [102, 51] on span "search Buscar Comprobante" at bounding box center [100, 53] width 51 height 5
click at [101, 51] on span "search Buscar Comprobante" at bounding box center [100, 53] width 51 height 5
click at [103, 51] on span "search Buscar Comprobante" at bounding box center [100, 53] width 51 height 5
click at [30, 99] on link "Pagos x Transferencia" at bounding box center [29, 101] width 58 height 11
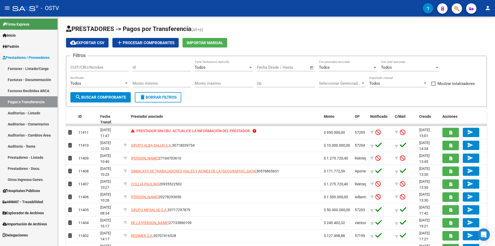
click at [45, 56] on span "Prestadores / Proveedores" at bounding box center [26, 58] width 47 height 6
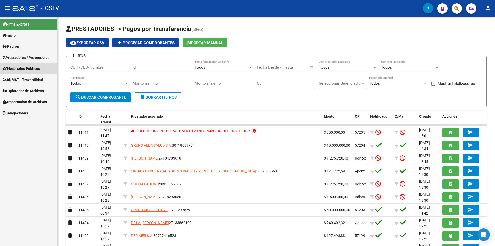
click at [36, 66] on span "Hospitales Públicos" at bounding box center [21, 69] width 37 height 6
click at [37, 60] on link "Prestadores / Proveedores" at bounding box center [29, 57] width 58 height 11
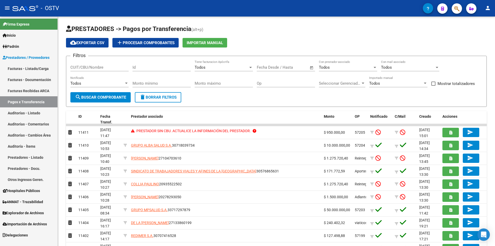
click at [36, 65] on link "Facturas - Listado/Carga" at bounding box center [29, 68] width 58 height 11
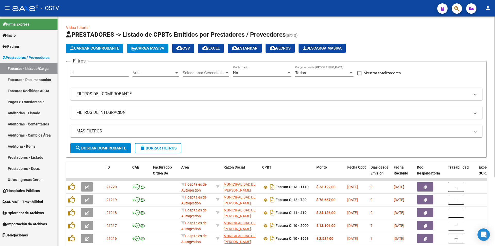
click at [244, 73] on div "No" at bounding box center [260, 72] width 54 height 5
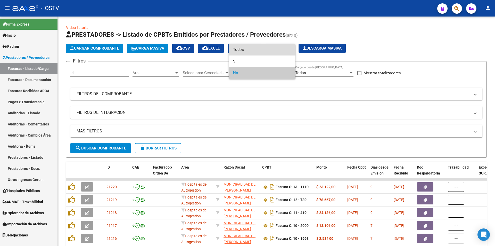
click at [242, 51] on span "Todos" at bounding box center [262, 50] width 58 height 12
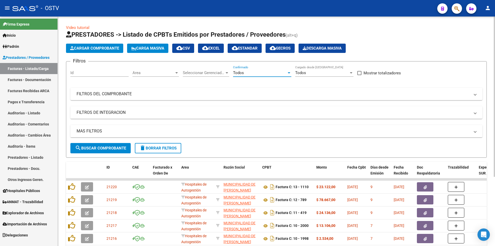
click at [101, 147] on span "search Buscar Comprobante" at bounding box center [100, 148] width 51 height 5
click at [103, 145] on button "search Buscar Comprobante" at bounding box center [100, 148] width 60 height 10
click at [103, 146] on span "search Buscar Comprobante" at bounding box center [100, 148] width 51 height 5
click at [104, 148] on span "search Buscar Comprobante" at bounding box center [100, 148] width 51 height 5
click at [104, 146] on span "search Buscar Comprobante" at bounding box center [100, 148] width 51 height 5
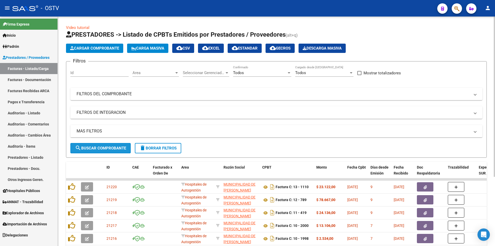
click at [103, 144] on button "search Buscar Comprobante" at bounding box center [100, 148] width 60 height 10
click at [104, 149] on span "search Buscar Comprobante" at bounding box center [100, 148] width 51 height 5
click at [102, 146] on span "search Buscar Comprobante" at bounding box center [100, 148] width 51 height 5
click at [99, 146] on span "search Buscar Comprobante" at bounding box center [100, 148] width 51 height 5
click at [100, 145] on button "search Buscar Comprobante" at bounding box center [100, 148] width 60 height 10
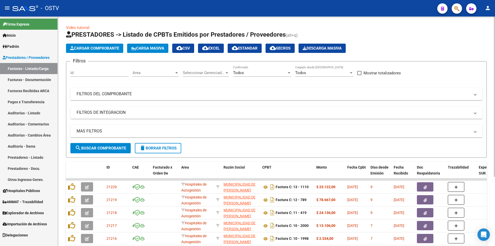
click at [102, 144] on button "search Buscar Comprobante" at bounding box center [100, 148] width 60 height 10
click at [103, 147] on span "search Buscar Comprobante" at bounding box center [100, 148] width 51 height 5
drag, startPoint x: 103, startPoint y: 147, endPoint x: 103, endPoint y: 150, distance: 3.1
click at [103, 150] on button "search Buscar Comprobante" at bounding box center [100, 148] width 60 height 10
click at [102, 145] on button "search Buscar Comprobante" at bounding box center [100, 148] width 60 height 10
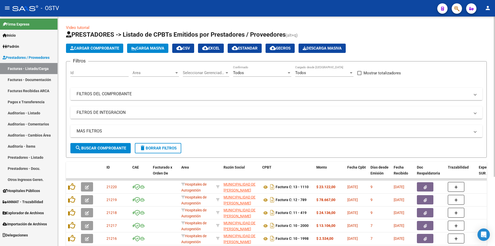
click at [103, 146] on span "search Buscar Comprobante" at bounding box center [100, 148] width 51 height 5
click at [92, 151] on button "search Buscar Comprobante" at bounding box center [100, 148] width 60 height 10
click at [103, 149] on span "search Buscar Comprobante" at bounding box center [100, 148] width 51 height 5
click at [99, 146] on span "search Buscar Comprobante" at bounding box center [100, 148] width 51 height 5
click at [103, 147] on span "search Buscar Comprobante" at bounding box center [100, 148] width 51 height 5
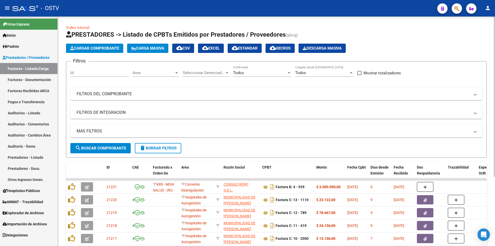
click at [103, 146] on span "search Buscar Comprobante" at bounding box center [100, 148] width 51 height 5
click at [102, 148] on span "search Buscar Comprobante" at bounding box center [100, 148] width 51 height 5
click at [99, 148] on span "search Buscar Comprobante" at bounding box center [100, 148] width 51 height 5
click at [103, 148] on span "search Buscar Comprobante" at bounding box center [100, 148] width 51 height 5
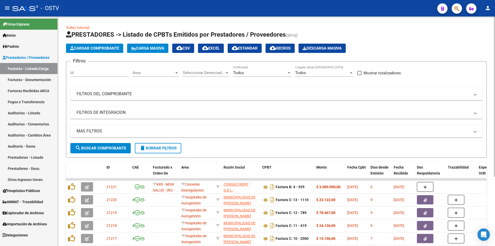
click at [102, 148] on span "search Buscar Comprobante" at bounding box center [100, 148] width 51 height 5
click at [99, 150] on button "search Buscar Comprobante" at bounding box center [100, 148] width 60 height 10
click at [102, 146] on span "search Buscar Comprobante" at bounding box center [100, 148] width 51 height 5
click at [106, 148] on span "search Buscar Comprobante" at bounding box center [100, 148] width 51 height 5
click at [103, 148] on span "search Buscar Comprobante" at bounding box center [100, 148] width 51 height 5
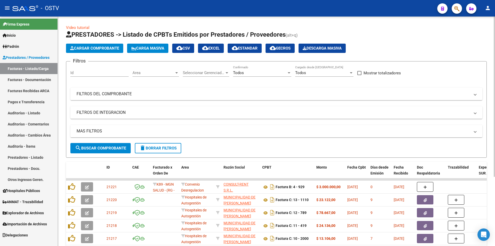
click at [103, 148] on span "search Buscar Comprobante" at bounding box center [100, 148] width 51 height 5
click at [102, 149] on span "search Buscar Comprobante" at bounding box center [100, 148] width 51 height 5
click at [102, 148] on span "search Buscar Comprobante" at bounding box center [100, 148] width 51 height 5
click at [92, 145] on button "search Buscar Comprobante" at bounding box center [100, 148] width 60 height 10
click at [101, 151] on button "search Buscar Comprobante" at bounding box center [100, 148] width 60 height 10
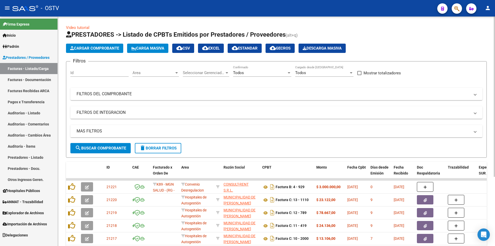
click at [101, 151] on button "search Buscar Comprobante" at bounding box center [100, 148] width 60 height 10
click at [102, 146] on span "search Buscar Comprobante" at bounding box center [100, 148] width 51 height 5
click at [103, 146] on span "search Buscar Comprobante" at bounding box center [100, 148] width 51 height 5
click at [104, 146] on span "search Buscar Comprobante" at bounding box center [100, 148] width 51 height 5
click at [103, 148] on span "search Buscar Comprobante" at bounding box center [100, 148] width 51 height 5
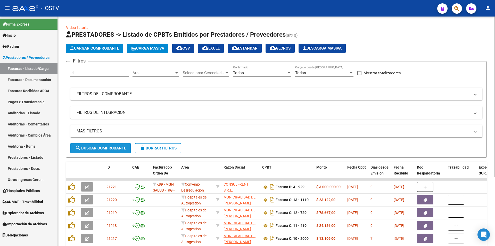
click at [104, 145] on button "search Buscar Comprobante" at bounding box center [100, 148] width 60 height 10
click at [104, 148] on span "search Buscar Comprobante" at bounding box center [100, 148] width 51 height 5
click at [103, 146] on span "search Buscar Comprobante" at bounding box center [100, 148] width 51 height 5
click at [101, 147] on span "search Buscar Comprobante" at bounding box center [100, 148] width 51 height 5
click at [101, 146] on span "search Buscar Comprobante" at bounding box center [100, 148] width 51 height 5
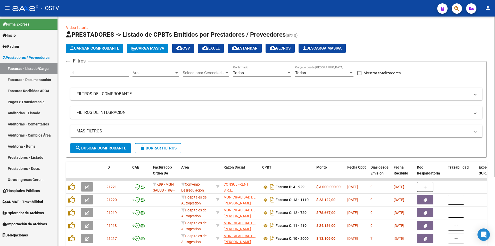
click at [103, 148] on span "search Buscar Comprobante" at bounding box center [100, 148] width 51 height 5
click at [95, 147] on span "search Buscar Comprobante" at bounding box center [100, 148] width 51 height 5
click at [102, 147] on span "search Buscar Comprobante" at bounding box center [100, 148] width 51 height 5
click at [95, 149] on span "search Buscar Comprobante" at bounding box center [100, 148] width 51 height 5
click at [102, 146] on span "search Buscar Comprobante" at bounding box center [100, 148] width 51 height 5
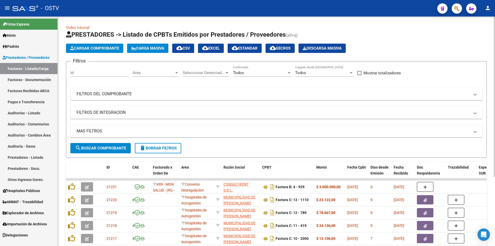
click at [102, 145] on button "search Buscar Comprobante" at bounding box center [100, 148] width 60 height 10
click at [103, 144] on button "search Buscar Comprobante" at bounding box center [100, 148] width 60 height 10
click at [101, 148] on span "search Buscar Comprobante" at bounding box center [100, 148] width 51 height 5
click at [103, 150] on span "search Buscar Comprobante" at bounding box center [100, 148] width 51 height 5
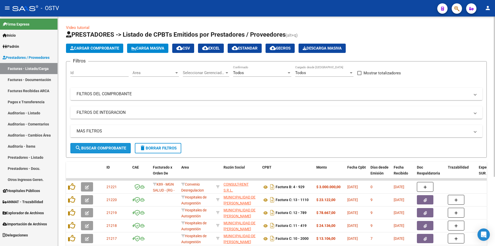
click at [103, 146] on span "search Buscar Comprobante" at bounding box center [100, 148] width 51 height 5
click at [100, 151] on button "search Buscar Comprobante" at bounding box center [100, 148] width 60 height 10
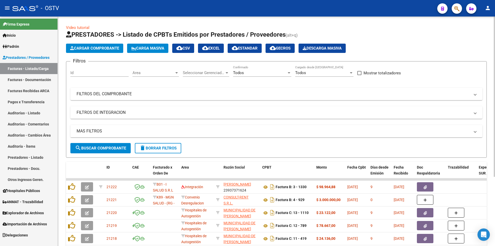
click at [100, 148] on span "search Buscar Comprobante" at bounding box center [100, 148] width 51 height 5
click at [102, 146] on span "search Buscar Comprobante" at bounding box center [100, 148] width 51 height 5
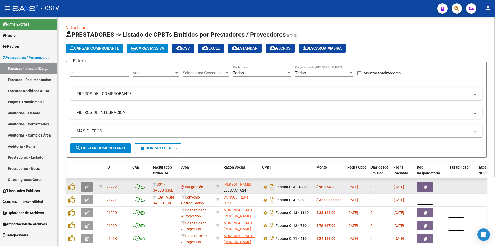
click at [87, 185] on span "button" at bounding box center [87, 186] width 4 height 5
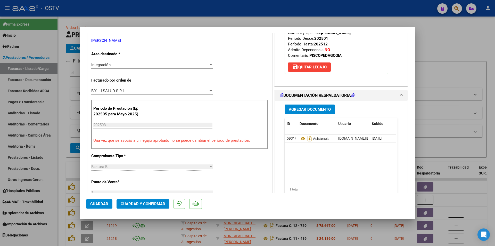
scroll to position [103, 0]
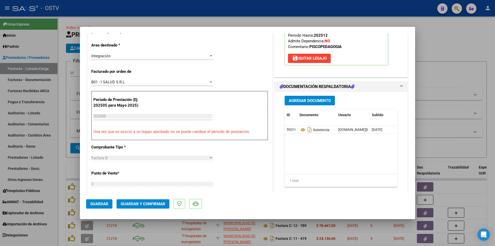
click at [63, 36] on div at bounding box center [247, 123] width 495 height 246
type input "$ 0,00"
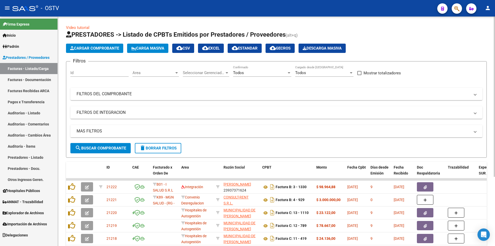
click at [105, 148] on span "search Buscar Comprobante" at bounding box center [100, 148] width 51 height 5
click at [99, 149] on span "search Buscar Comprobante" at bounding box center [100, 148] width 51 height 5
click at [102, 146] on span "search Buscar Comprobante" at bounding box center [100, 148] width 51 height 5
click at [105, 149] on span "search Buscar Comprobante" at bounding box center [100, 148] width 51 height 5
click at [97, 147] on span "search Buscar Comprobante" at bounding box center [100, 148] width 51 height 5
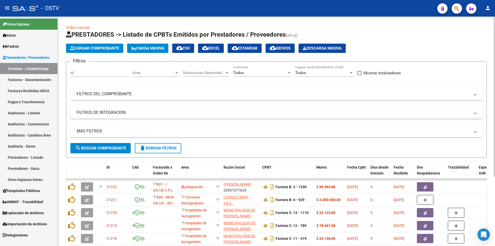
click at [99, 148] on span "search Buscar Comprobante" at bounding box center [100, 148] width 51 height 5
click at [102, 147] on span "search Buscar Comprobante" at bounding box center [100, 148] width 51 height 5
click at [102, 148] on span "search Buscar Comprobante" at bounding box center [100, 148] width 51 height 5
click at [102, 147] on span "search Buscar Comprobante" at bounding box center [100, 148] width 51 height 5
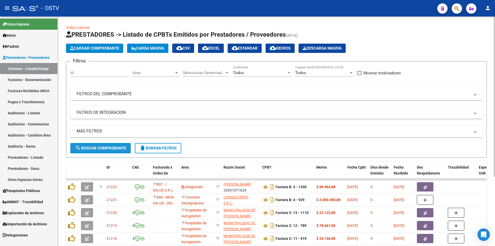
click at [102, 146] on span "search Buscar Comprobante" at bounding box center [100, 148] width 51 height 5
click at [102, 148] on span "search Buscar Comprobante" at bounding box center [100, 148] width 51 height 5
click at [101, 147] on span "search Buscar Comprobante" at bounding box center [100, 148] width 51 height 5
click at [104, 146] on span "search Buscar Comprobante" at bounding box center [100, 148] width 51 height 5
click at [104, 145] on button "search Buscar Comprobante" at bounding box center [100, 148] width 60 height 10
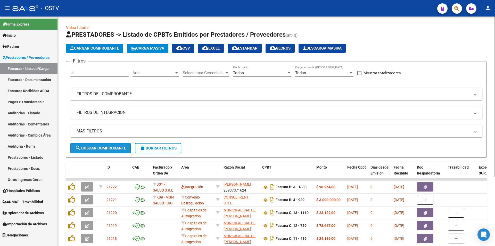
click at [101, 146] on span "search Buscar Comprobante" at bounding box center [100, 148] width 51 height 5
click at [103, 146] on span "search Buscar Comprobante" at bounding box center [100, 148] width 51 height 5
click at [101, 145] on button "search Buscar Comprobante" at bounding box center [100, 148] width 60 height 10
click at [103, 144] on button "search Buscar Comprobante" at bounding box center [100, 148] width 60 height 10
click at [102, 147] on span "search Buscar Comprobante" at bounding box center [100, 148] width 51 height 5
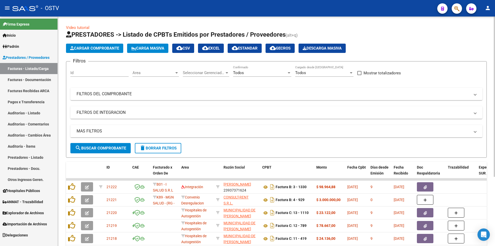
click at [101, 146] on span "search Buscar Comprobante" at bounding box center [100, 148] width 51 height 5
click at [100, 146] on span "search Buscar Comprobante" at bounding box center [100, 148] width 51 height 5
click at [101, 149] on span "search Buscar Comprobante" at bounding box center [100, 148] width 51 height 5
click at [106, 145] on button "search Buscar Comprobante" at bounding box center [100, 148] width 60 height 10
click at [101, 148] on span "search Buscar Comprobante" at bounding box center [100, 148] width 51 height 5
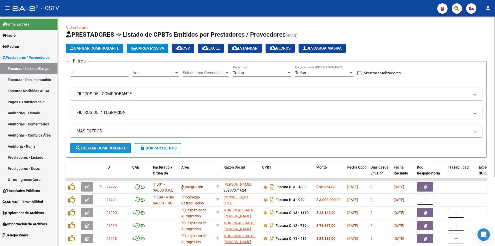
click at [103, 148] on span "search Buscar Comprobante" at bounding box center [100, 148] width 51 height 5
click at [100, 146] on span "search Buscar Comprobante" at bounding box center [100, 148] width 51 height 5
click at [101, 146] on span "search Buscar Comprobante" at bounding box center [100, 148] width 51 height 5
click at [99, 150] on span "search Buscar Comprobante" at bounding box center [100, 148] width 51 height 5
click at [100, 147] on span "search Buscar Comprobante" at bounding box center [100, 148] width 51 height 5
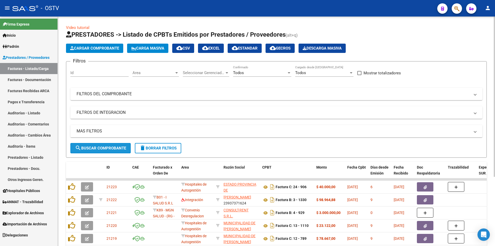
click at [103, 146] on span "search Buscar Comprobante" at bounding box center [100, 148] width 51 height 5
click at [106, 147] on span "search Buscar Comprobante" at bounding box center [100, 148] width 51 height 5
click at [104, 148] on span "search Buscar Comprobante" at bounding box center [100, 148] width 51 height 5
click at [103, 146] on span "search Buscar Comprobante" at bounding box center [100, 148] width 51 height 5
click at [102, 146] on span "search Buscar Comprobante" at bounding box center [100, 148] width 51 height 5
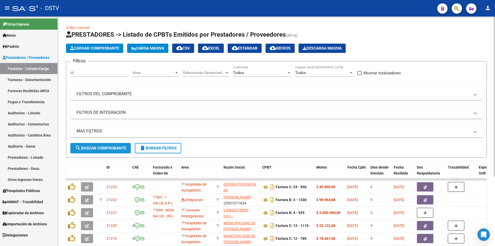
click at [103, 147] on span "search Buscar Comprobante" at bounding box center [100, 148] width 51 height 5
click at [101, 148] on span "search Buscar Comprobante" at bounding box center [100, 148] width 51 height 5
click at [107, 148] on span "search Buscar Comprobante" at bounding box center [100, 148] width 51 height 5
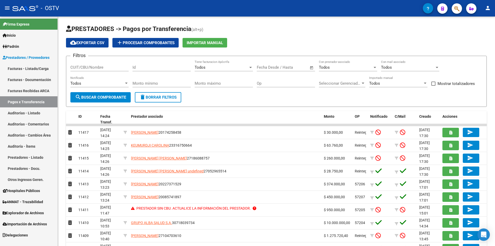
click at [29, 67] on link "Facturas - Listado/Carga" at bounding box center [29, 68] width 58 height 11
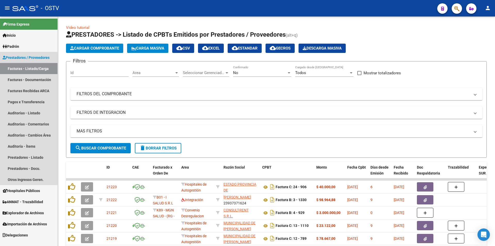
click at [28, 67] on link "Facturas - Listado/Carga" at bounding box center [29, 68] width 58 height 11
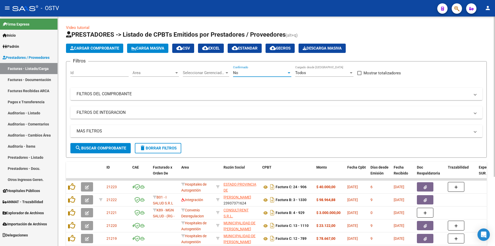
click at [260, 73] on div "No" at bounding box center [260, 72] width 54 height 5
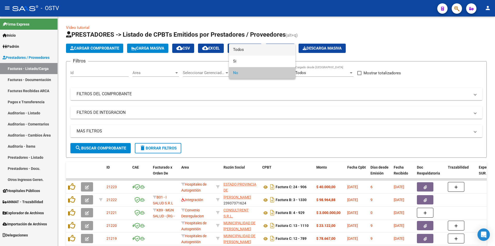
click at [250, 52] on span "Todos" at bounding box center [262, 50] width 58 height 12
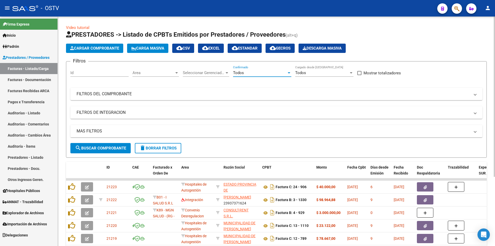
click at [105, 146] on span "search Buscar Comprobante" at bounding box center [100, 148] width 51 height 5
click at [104, 146] on span "search Buscar Comprobante" at bounding box center [100, 148] width 51 height 5
click at [98, 146] on span "search Buscar Comprobante" at bounding box center [100, 148] width 51 height 5
click at [104, 149] on span "search Buscar Comprobante" at bounding box center [100, 148] width 51 height 5
click at [102, 147] on span "search Buscar Comprobante" at bounding box center [100, 148] width 51 height 5
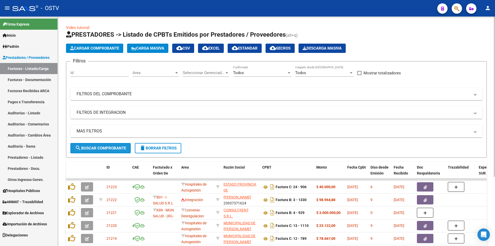
click at [102, 146] on span "search Buscar Comprobante" at bounding box center [100, 148] width 51 height 5
click at [113, 143] on button "search Buscar Comprobante" at bounding box center [100, 148] width 60 height 10
click at [100, 144] on button "search Buscar Comprobante" at bounding box center [100, 148] width 60 height 10
click at [101, 148] on span "search Buscar Comprobante" at bounding box center [100, 148] width 51 height 5
click at [105, 146] on span "search Buscar Comprobante" at bounding box center [100, 148] width 51 height 5
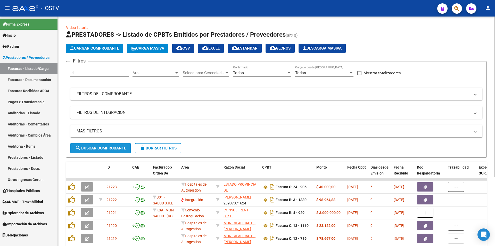
click at [100, 150] on span "search Buscar Comprobante" at bounding box center [100, 148] width 51 height 5
click at [102, 146] on span "search Buscar Comprobante" at bounding box center [100, 148] width 51 height 5
click at [102, 145] on button "search Buscar Comprobante" at bounding box center [100, 148] width 60 height 10
click at [103, 146] on span "search Buscar Comprobante" at bounding box center [100, 148] width 51 height 5
click at [106, 148] on span "search Buscar Comprobante" at bounding box center [100, 148] width 51 height 5
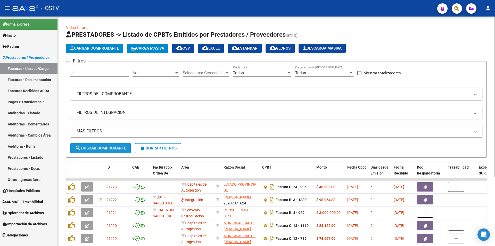
click at [105, 148] on span "search Buscar Comprobante" at bounding box center [100, 148] width 51 height 5
click at [101, 147] on span "search Buscar Comprobante" at bounding box center [100, 148] width 51 height 5
click at [103, 146] on span "search Buscar Comprobante" at bounding box center [100, 148] width 51 height 5
click at [100, 146] on span "search Buscar Comprobante" at bounding box center [100, 148] width 51 height 5
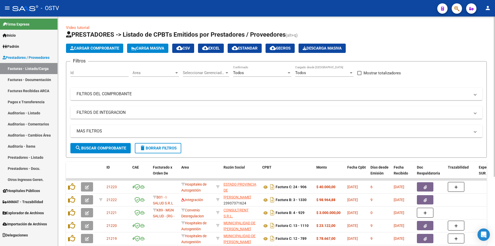
click at [101, 149] on span "search Buscar Comprobante" at bounding box center [100, 148] width 51 height 5
click at [106, 146] on span "search Buscar Comprobante" at bounding box center [100, 148] width 51 height 5
click at [99, 146] on span "search Buscar Comprobante" at bounding box center [100, 148] width 51 height 5
click at [106, 149] on span "search Buscar Comprobante" at bounding box center [100, 148] width 51 height 5
click at [102, 146] on span "search Buscar Comprobante" at bounding box center [100, 148] width 51 height 5
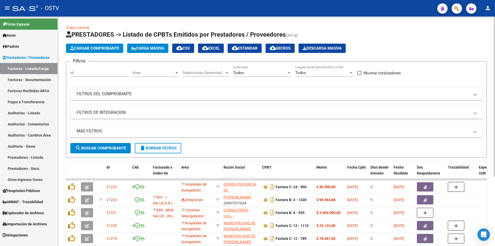
click at [103, 146] on span "search Buscar Comprobante" at bounding box center [100, 148] width 51 height 5
click at [102, 146] on span "search Buscar Comprobante" at bounding box center [100, 148] width 51 height 5
click at [102, 148] on span "search Buscar Comprobante" at bounding box center [100, 148] width 51 height 5
click at [102, 149] on span "search Buscar Comprobante" at bounding box center [100, 148] width 51 height 5
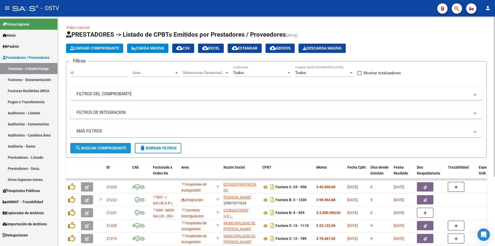
click at [102, 150] on span "search Buscar Comprobante" at bounding box center [100, 148] width 51 height 5
click at [103, 145] on button "search Buscar Comprobante" at bounding box center [100, 148] width 60 height 10
click at [101, 148] on span "search Buscar Comprobante" at bounding box center [100, 148] width 51 height 5
click at [101, 144] on button "search Buscar Comprobante" at bounding box center [100, 148] width 60 height 10
click at [102, 146] on span "search Buscar Comprobante" at bounding box center [100, 148] width 51 height 5
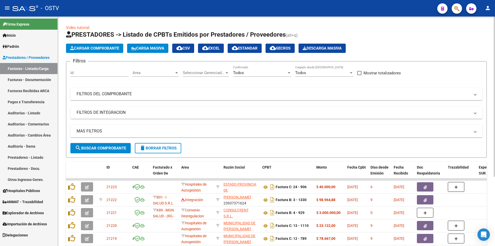
click at [102, 146] on span "search Buscar Comprobante" at bounding box center [100, 148] width 51 height 5
click at [100, 146] on span "search Buscar Comprobante" at bounding box center [100, 148] width 51 height 5
click at [103, 146] on span "search Buscar Comprobante" at bounding box center [100, 148] width 51 height 5
click at [99, 144] on button "search Buscar Comprobante" at bounding box center [100, 148] width 60 height 10
click at [102, 144] on button "search Buscar Comprobante" at bounding box center [100, 148] width 60 height 10
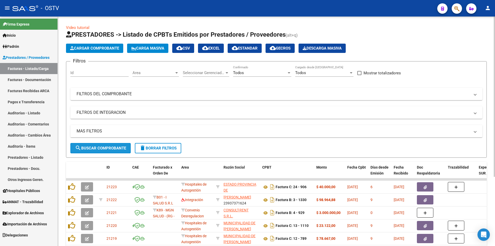
click at [103, 145] on button "search Buscar Comprobante" at bounding box center [100, 148] width 60 height 10
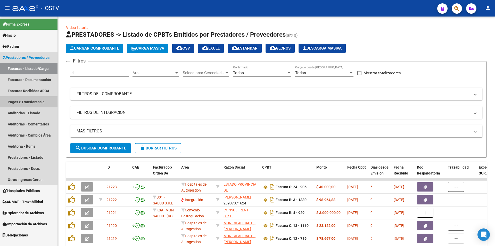
click at [27, 100] on link "Pagos x Transferencia" at bounding box center [29, 101] width 58 height 11
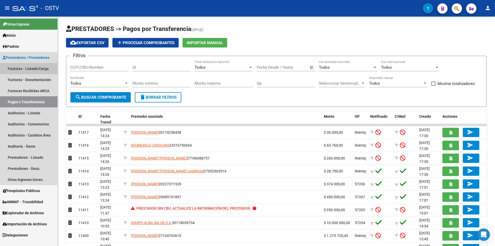
click at [37, 69] on link "Facturas - Listado/Carga" at bounding box center [29, 68] width 58 height 11
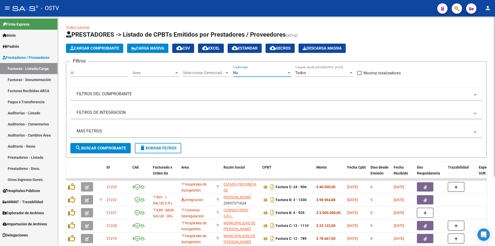
click at [255, 75] on div "No" at bounding box center [260, 72] width 54 height 5
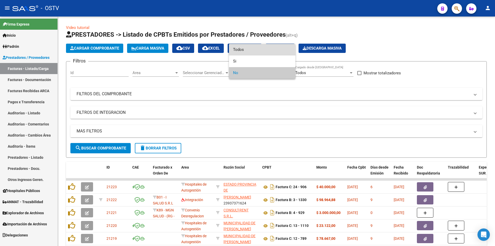
click at [253, 52] on span "Todos" at bounding box center [262, 50] width 58 height 12
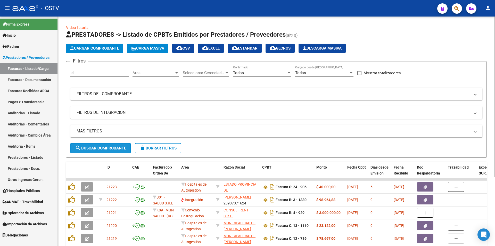
click at [98, 146] on span "search Buscar Comprobante" at bounding box center [100, 148] width 51 height 5
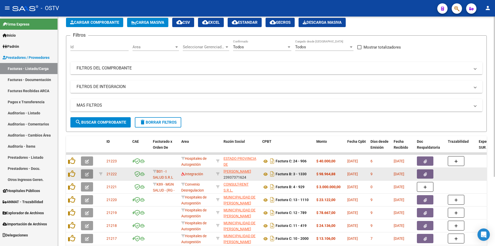
click at [85, 170] on button "button" at bounding box center [87, 173] width 12 height 9
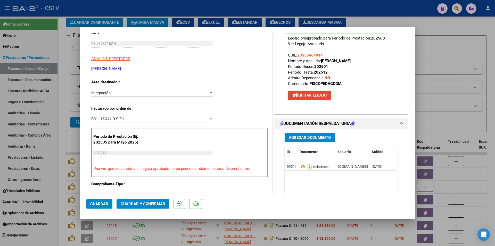
scroll to position [77, 0]
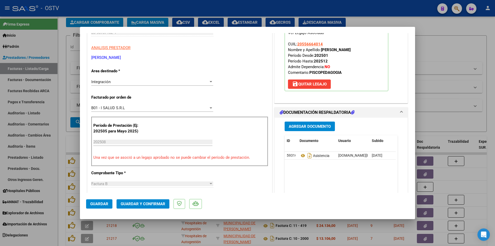
click at [62, 83] on div at bounding box center [247, 123] width 495 height 246
type input "$ 0,00"
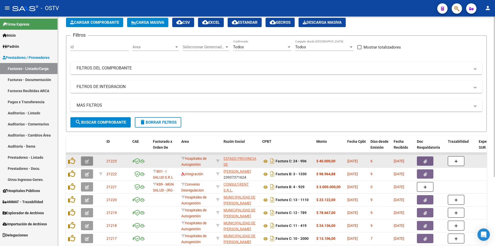
click at [88, 160] on icon "button" at bounding box center [87, 161] width 4 height 4
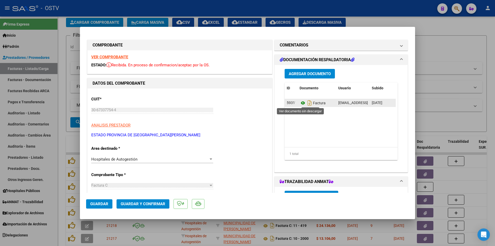
click at [303, 103] on icon at bounding box center [303, 103] width 7 height 6
click at [63, 64] on div at bounding box center [247, 123] width 495 height 246
type input "$ 0,00"
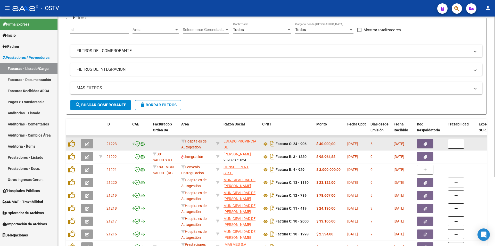
scroll to position [52, 0]
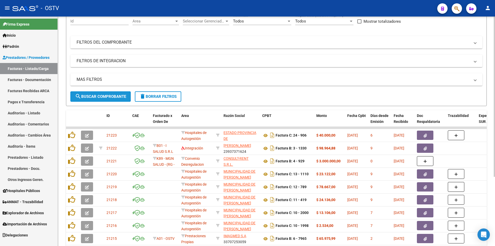
click at [103, 97] on span "search Buscar Comprobante" at bounding box center [100, 96] width 51 height 5
click at [105, 93] on button "search Buscar Comprobante" at bounding box center [100, 96] width 60 height 10
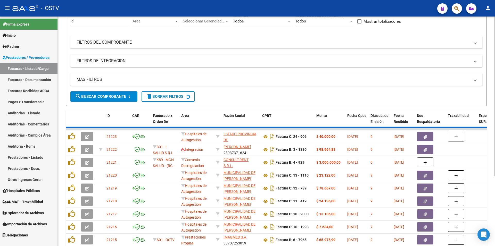
click at [105, 97] on span "search Buscar Comprobante" at bounding box center [100, 96] width 51 height 5
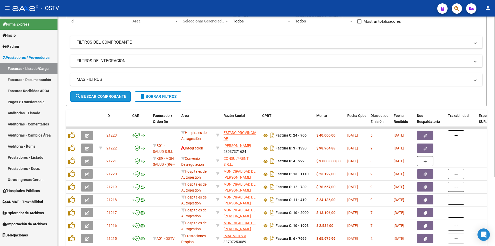
click at [103, 94] on span "search Buscar Comprobante" at bounding box center [100, 96] width 51 height 5
click at [101, 95] on span "search Buscar Comprobante" at bounding box center [100, 96] width 51 height 5
click at [104, 97] on span "search Buscar Comprobante" at bounding box center [100, 96] width 51 height 5
click at [105, 95] on span "search Buscar Comprobante" at bounding box center [100, 96] width 51 height 5
click at [103, 94] on span "search Buscar Comprobante" at bounding box center [100, 96] width 51 height 5
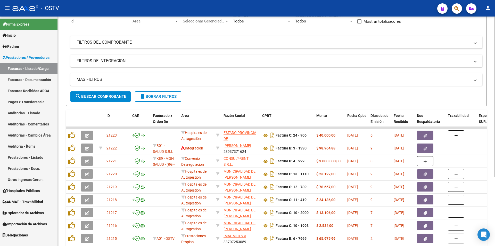
click at [103, 93] on button "search Buscar Comprobante" at bounding box center [100, 96] width 60 height 10
click at [102, 89] on div "MAS FILTROS Todos Con Doc. Respaldatoria Todos Con Trazabilidad Todos Asociado …" at bounding box center [276, 82] width 412 height 18
click at [103, 91] on div "MAS FILTROS Todos Con Doc. Respaldatoria Todos Con Trazabilidad Todos Asociado …" at bounding box center [276, 82] width 412 height 18
drag, startPoint x: 105, startPoint y: 95, endPoint x: 148, endPoint y: 35, distance: 74.9
click at [106, 94] on span "search Buscar Comprobante" at bounding box center [100, 96] width 51 height 5
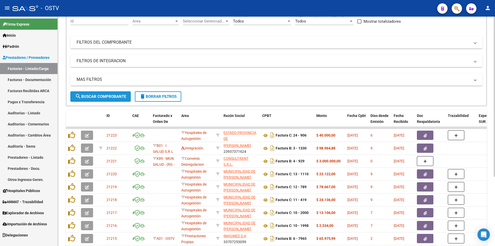
click at [104, 97] on span "search Buscar Comprobante" at bounding box center [100, 96] width 51 height 5
click at [100, 96] on span "search Buscar Comprobante" at bounding box center [100, 96] width 51 height 5
click at [104, 96] on span "search Buscar Comprobante" at bounding box center [100, 96] width 51 height 5
click at [103, 96] on span "search Buscar Comprobante" at bounding box center [100, 96] width 51 height 5
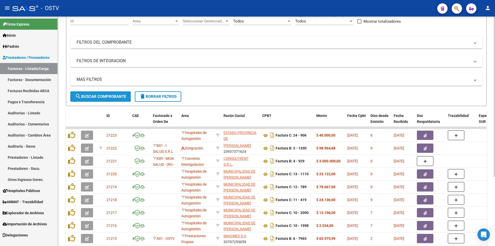
click at [104, 96] on span "search Buscar Comprobante" at bounding box center [100, 96] width 51 height 5
click at [102, 93] on button "search Buscar Comprobante" at bounding box center [100, 96] width 60 height 10
click at [103, 96] on span "search Buscar Comprobante" at bounding box center [100, 96] width 51 height 5
click at [103, 93] on button "search Buscar Comprobante" at bounding box center [100, 96] width 60 height 10
click at [102, 95] on span "search Buscar Comprobante" at bounding box center [100, 96] width 51 height 5
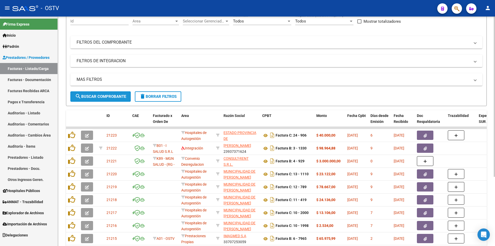
click at [103, 95] on span "search Buscar Comprobante" at bounding box center [100, 96] width 51 height 5
click at [103, 97] on span "search Buscar Comprobante" at bounding box center [100, 96] width 51 height 5
click at [101, 94] on span "search Buscar Comprobante" at bounding box center [100, 96] width 51 height 5
click at [102, 94] on span "search Buscar Comprobante" at bounding box center [100, 96] width 51 height 5
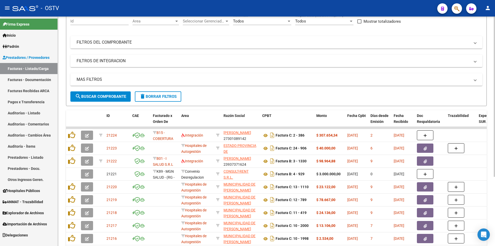
click at [100, 96] on span "search Buscar Comprobante" at bounding box center [100, 96] width 51 height 5
click at [104, 95] on span "search Buscar Comprobante" at bounding box center [100, 96] width 51 height 5
click at [100, 94] on span "search Buscar Comprobante" at bounding box center [100, 96] width 51 height 5
click at [104, 95] on span "search Buscar Comprobante" at bounding box center [100, 96] width 51 height 5
click at [102, 94] on span "search Buscar Comprobante" at bounding box center [100, 96] width 51 height 5
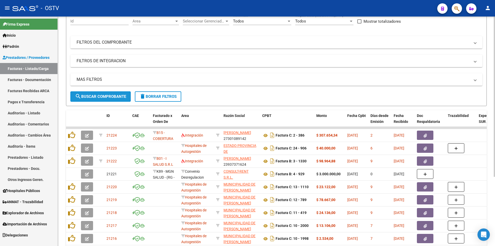
click at [103, 96] on span "search Buscar Comprobante" at bounding box center [100, 96] width 51 height 5
click at [102, 93] on button "search Buscar Comprobante" at bounding box center [100, 96] width 60 height 10
click at [101, 95] on span "search Buscar Comprobante" at bounding box center [100, 96] width 51 height 5
click at [102, 97] on span "search Buscar Comprobante" at bounding box center [100, 96] width 51 height 5
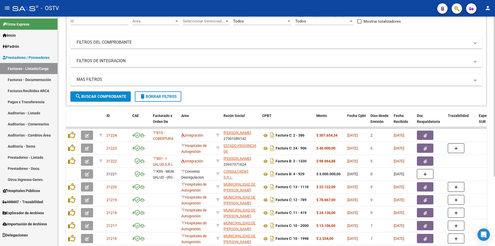
click at [96, 97] on span "search Buscar Comprobante" at bounding box center [100, 96] width 51 height 5
click at [103, 101] on button "search Buscar Comprobante" at bounding box center [100, 96] width 60 height 10
click at [108, 96] on span "search Buscar Comprobante" at bounding box center [100, 96] width 51 height 5
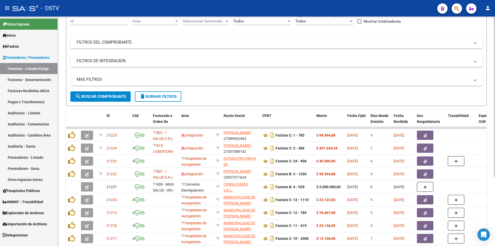
click at [106, 96] on span "search Buscar Comprobante" at bounding box center [100, 96] width 51 height 5
click at [102, 94] on button "search Buscar Comprobante" at bounding box center [100, 96] width 60 height 10
click at [99, 98] on span "search Buscar Comprobante" at bounding box center [100, 96] width 51 height 5
click at [102, 99] on button "search Buscar Comprobante" at bounding box center [100, 96] width 60 height 10
